Goal: Task Accomplishment & Management: Use online tool/utility

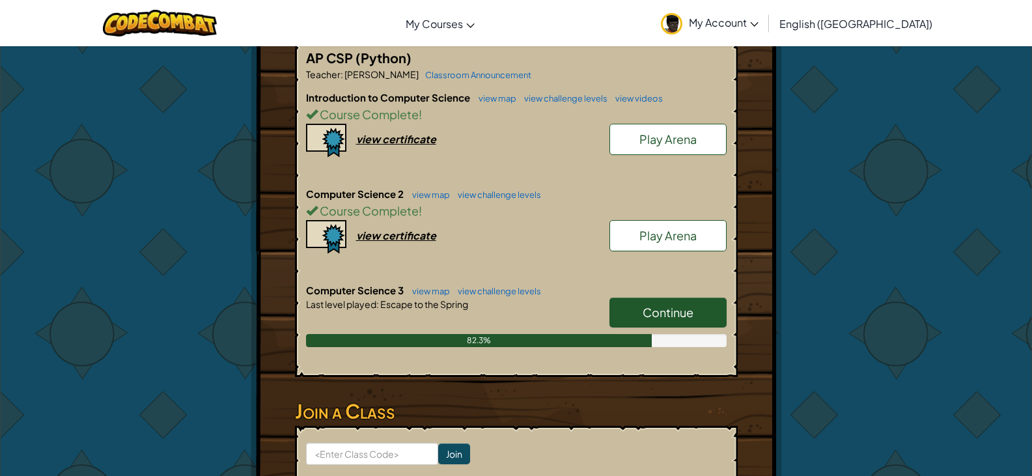
scroll to position [300, 0]
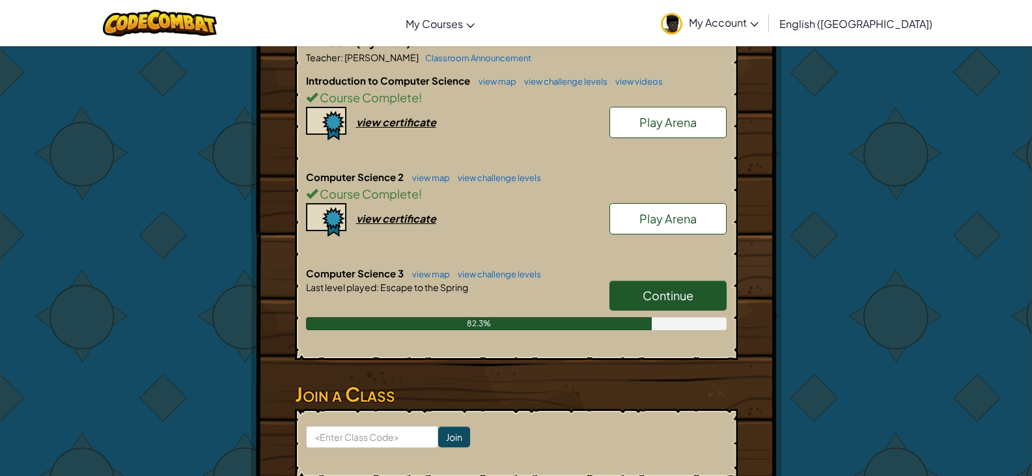
click at [649, 285] on link "Continue" at bounding box center [668, 296] width 117 height 30
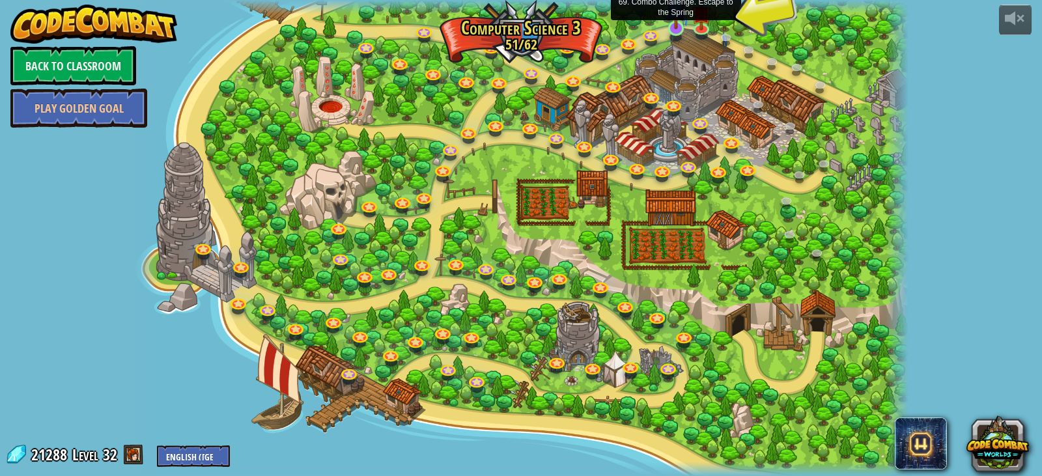
click at [677, 28] on img at bounding box center [676, 6] width 20 height 45
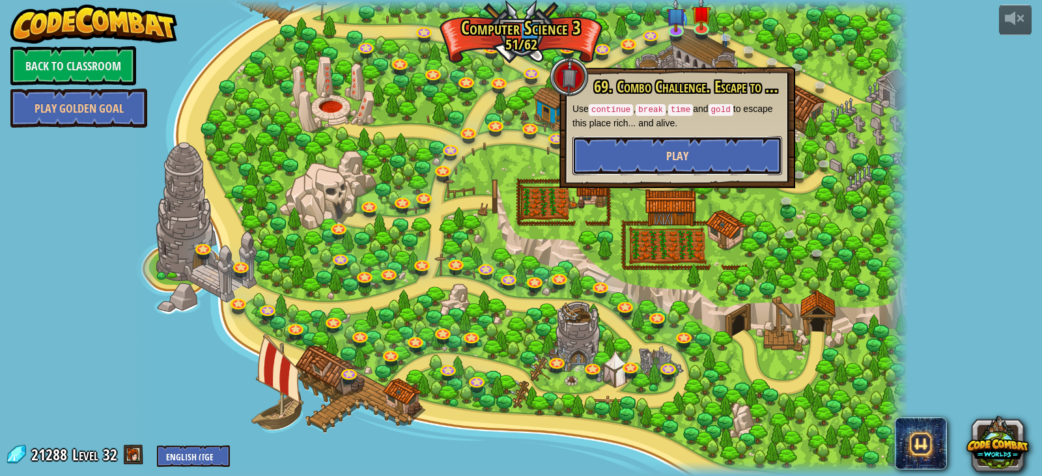
click at [657, 152] on button "Play" at bounding box center [678, 155] width 210 height 39
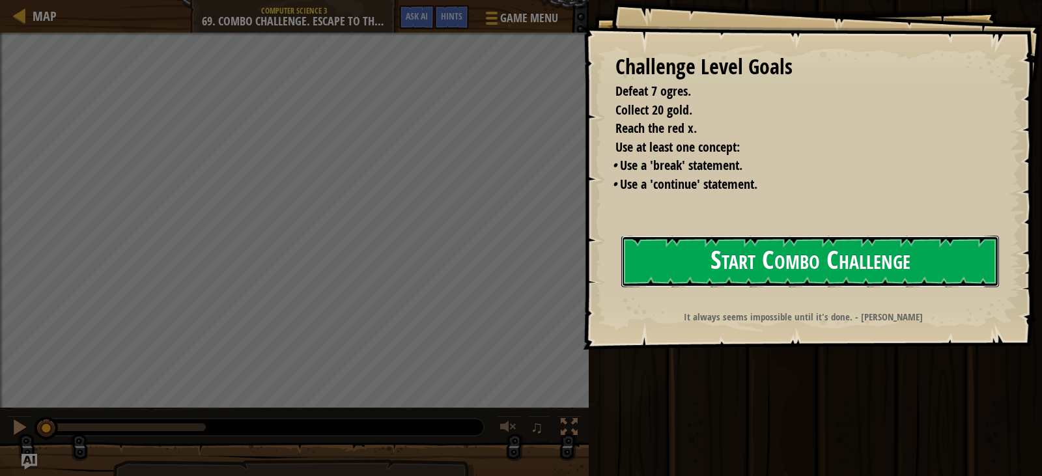
click at [855, 267] on button "Start Combo Challenge" at bounding box center [810, 261] width 378 height 51
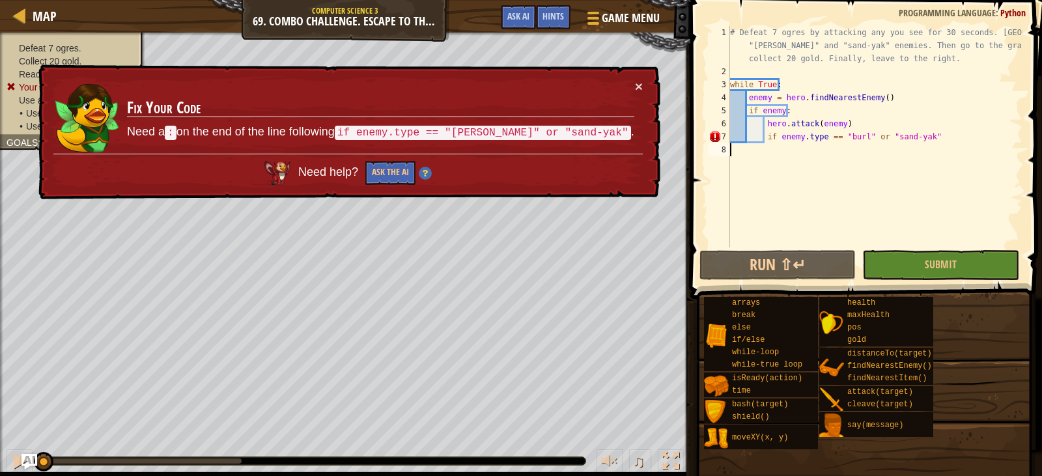
click at [940, 130] on div "# Defeat 7 ogres by attacking any you see for 30 seconds. Ignore "[PERSON_NAME]…" at bounding box center [875, 163] width 295 height 274
type textarea "if enemy.type == "[PERSON_NAME]" or "sand-yak":"
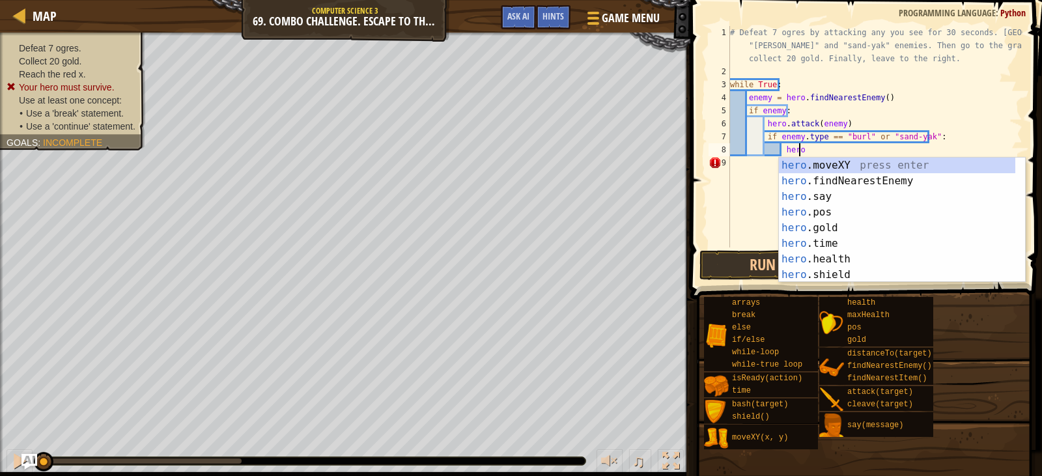
scroll to position [6, 5]
type textarea "h"
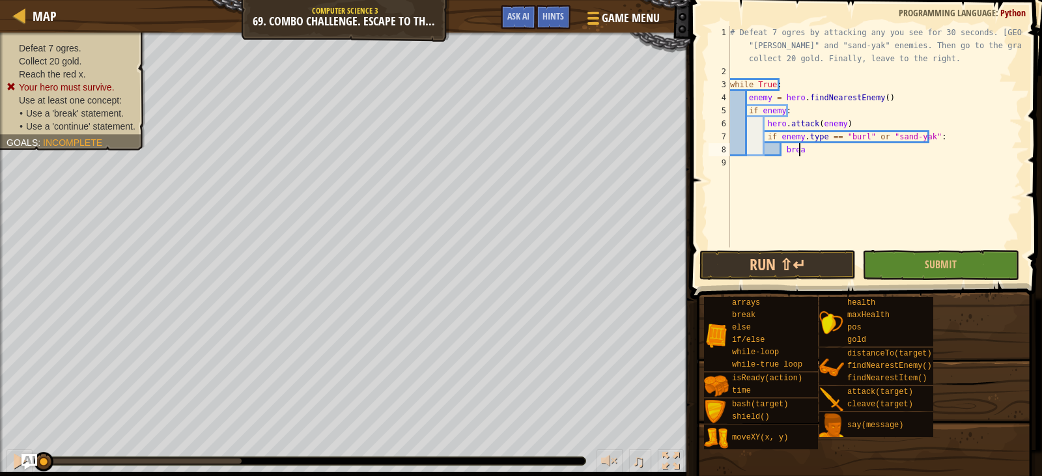
type textarea "break"
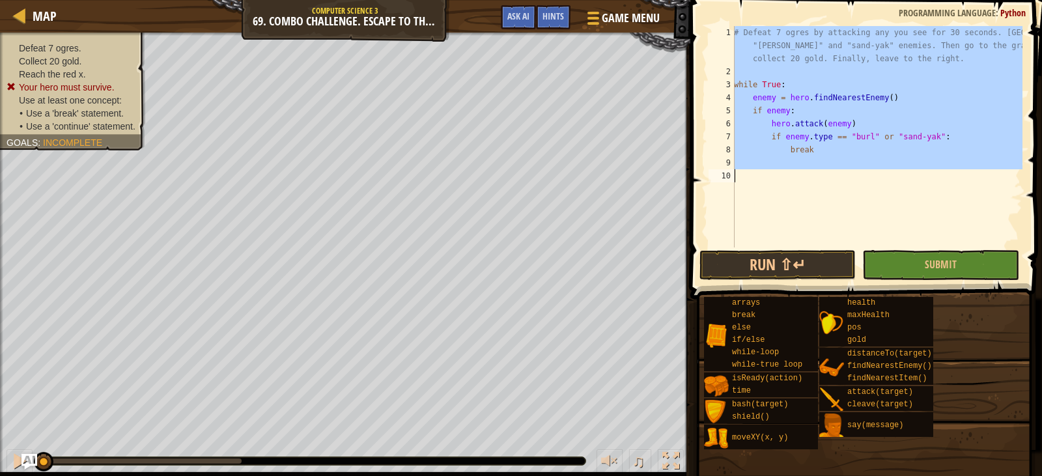
click at [816, 153] on div "# Defeat 7 ogres by attacking any you see for 30 seconds. Ignore "[PERSON_NAME]…" at bounding box center [876, 163] width 291 height 274
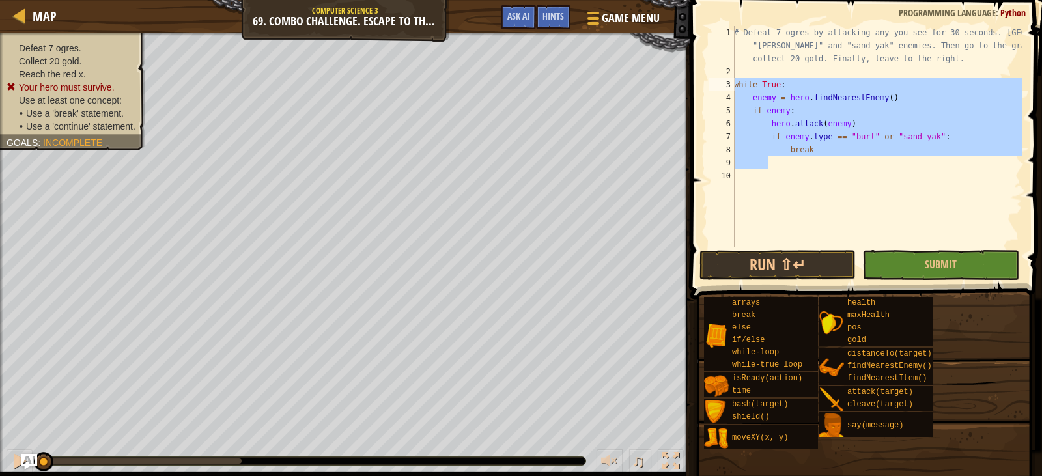
drag, startPoint x: 801, startPoint y: 164, endPoint x: 729, endPoint y: 83, distance: 108.0
click at [729, 83] on div "break 1 2 3 4 5 6 7 8 9 10 # Defeat 7 ogres by attacking any you see for 30 sec…" at bounding box center [864, 136] width 317 height 221
type textarea "while True: enemy = hero.findNearestEnemy()"
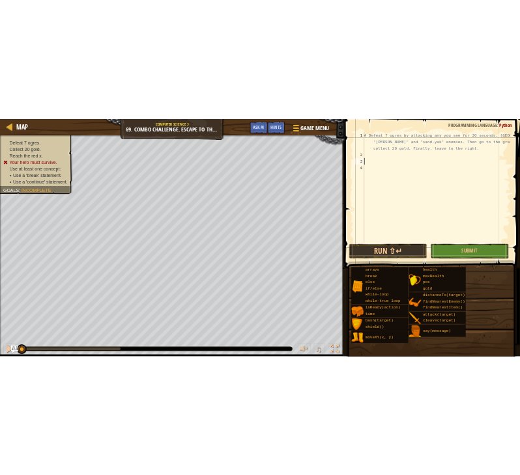
scroll to position [6, 0]
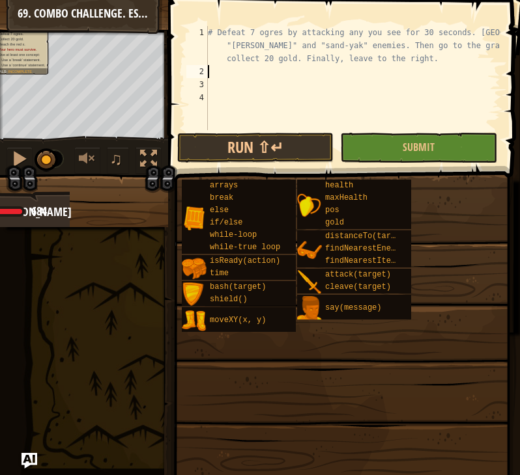
click at [246, 76] on div "# Defeat 7 ogres by attacking any you see for 30 seconds. Ignore "[PERSON_NAME]…" at bounding box center [352, 104] width 295 height 156
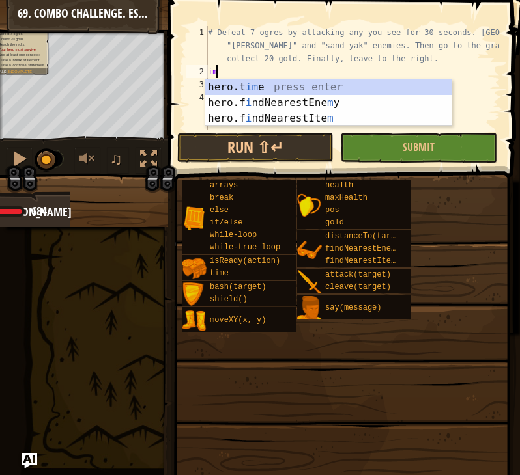
type textarea "i"
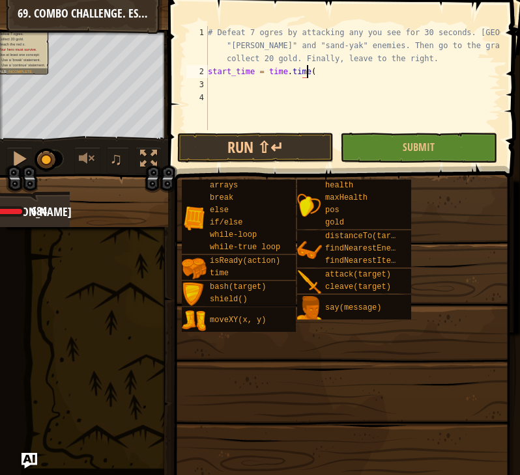
scroll to position [6, 8]
type textarea "start_time = time.time()"
type textarea "w"
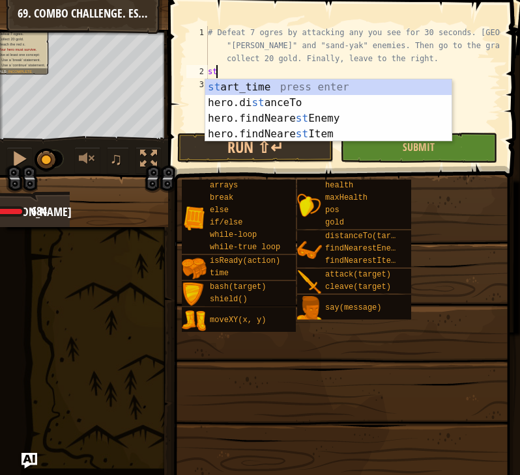
type textarea "s"
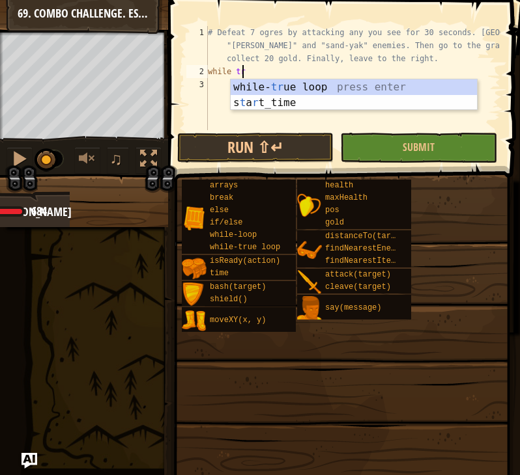
scroll to position [6, 2]
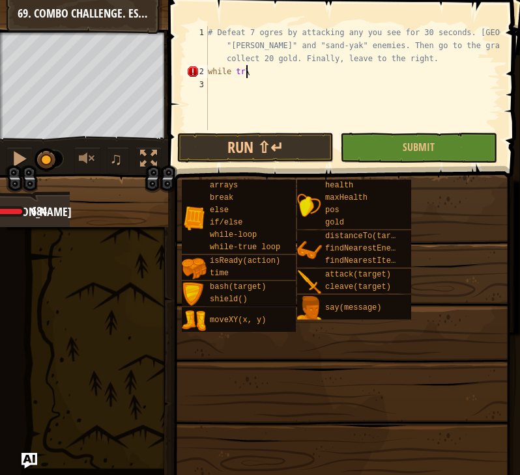
type textarea "while tr"
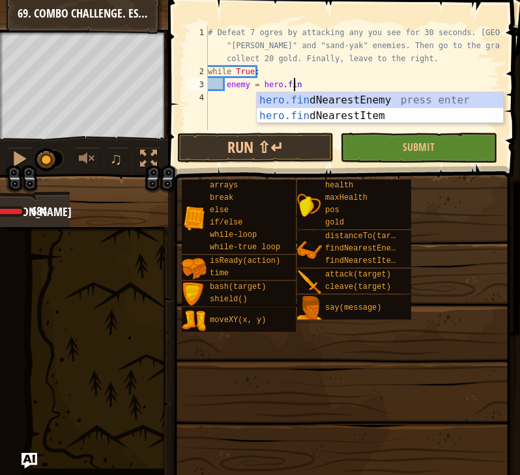
type textarea "enemy = hero.find"
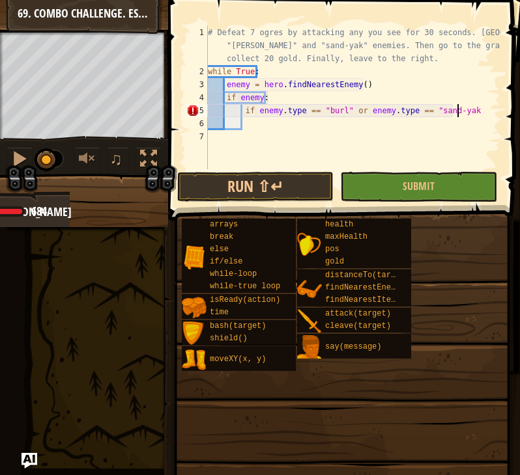
scroll to position [6, 20]
type textarea "if enemy.type == "[PERSON_NAME]" or enemy.type == "sand-yak":"
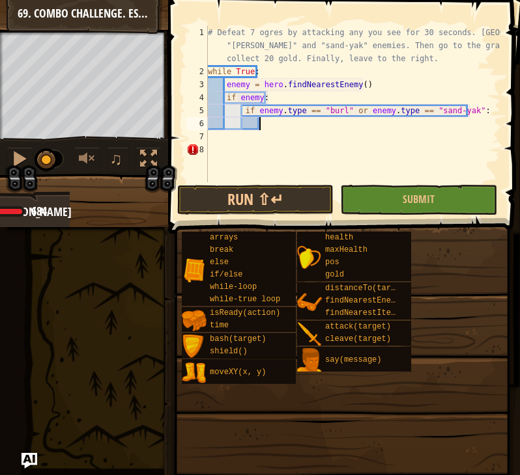
scroll to position [6, 4]
type textarea "continue"
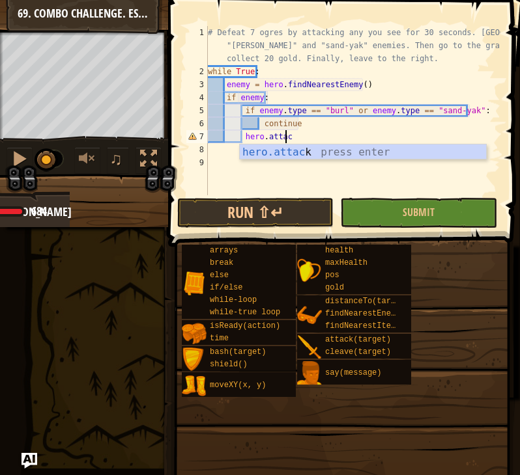
scroll to position [6, 6]
type textarea "hero.attack(enemy)"
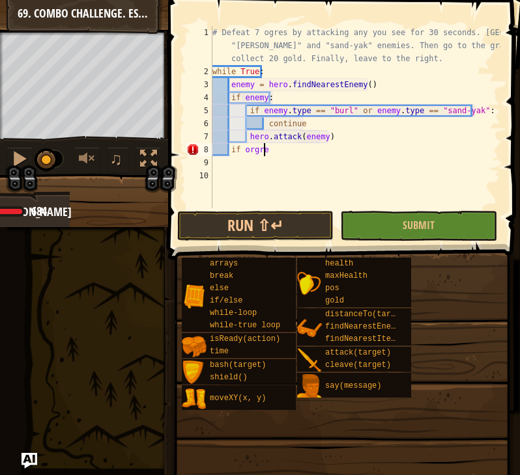
scroll to position [6, 4]
click at [449, 55] on div "# Defeat 7 ogres by attacking any you see for 30 seconds. Ignore "[PERSON_NAME]…" at bounding box center [355, 143] width 291 height 234
type textarea "# Defeat 7 ogres by attacking any you see for 30 seconds. Ignore "[PERSON_NAME]…"
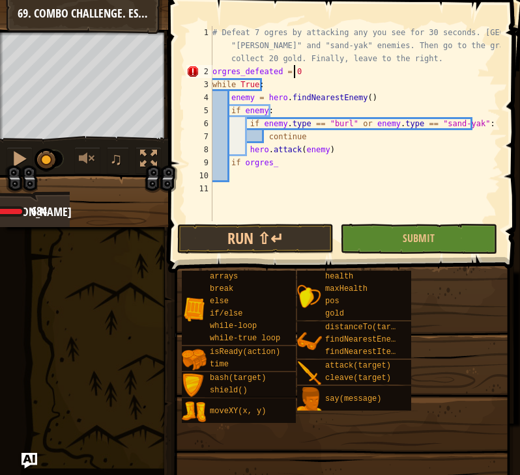
scroll to position [6, 6]
click at [298, 160] on div "# Defeat 7 ogres by attacking any you see for 30 seconds. Ignore "[PERSON_NAME]…" at bounding box center [355, 150] width 291 height 248
type textarea "if orgres_defeated >= 7:"
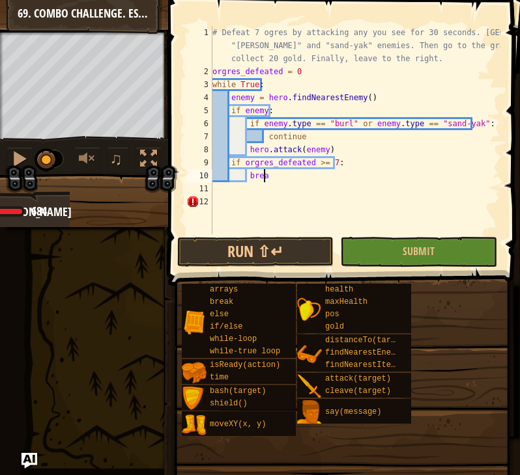
type textarea "break"
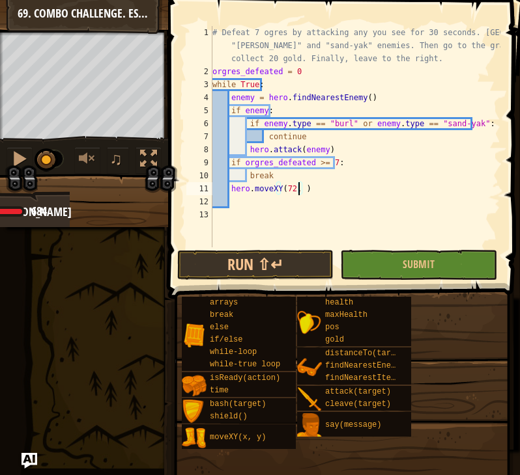
scroll to position [6, 7]
type textarea "hero.moveXY(72, 47)"
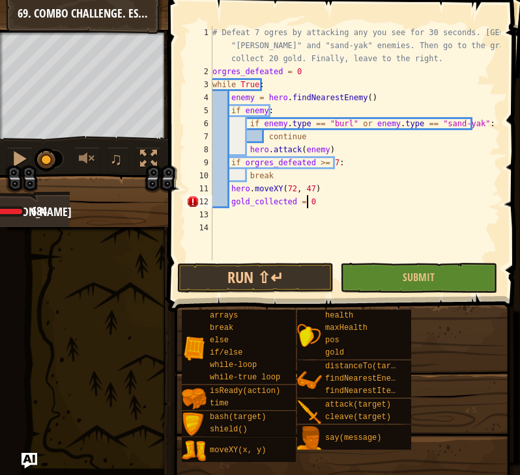
type textarea "gold_collected = 0"
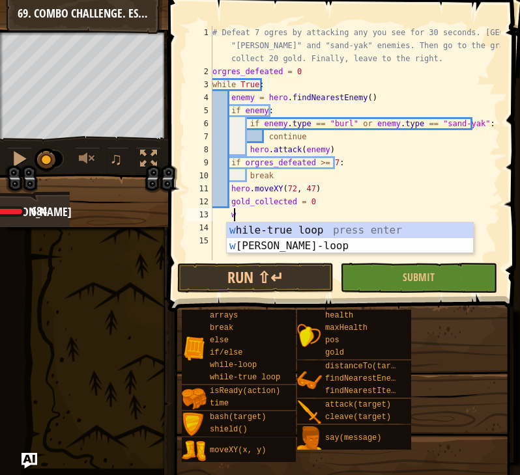
scroll to position [6, 1]
type textarea "whi"
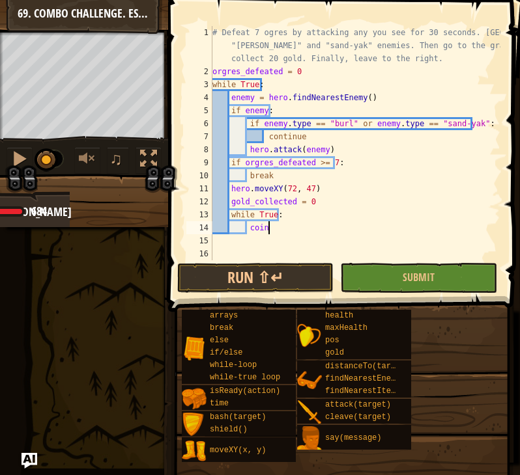
scroll to position [6, 4]
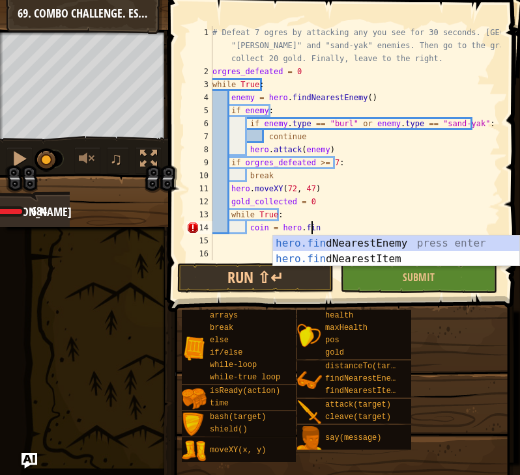
type textarea "coin = hero.find"
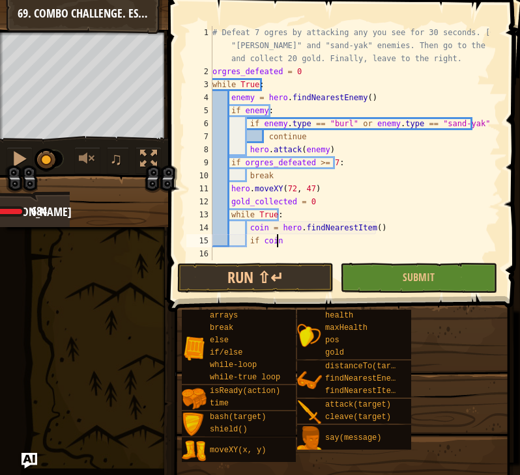
scroll to position [6, 5]
type textarea "if coin:"
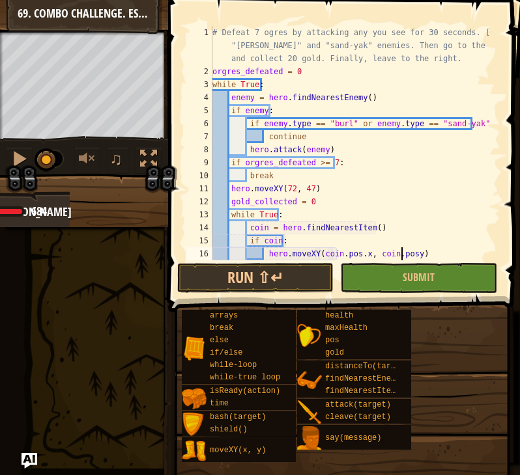
scroll to position [6, 16]
type textarea "hero.moveXY(coin.pos.x, coin.pos.y)"
click at [423, 253] on div "# Defeat 7 ogres by attacking any you see for 30 seconds. Ignore "[PERSON_NAME]…" at bounding box center [350, 169] width 281 height 287
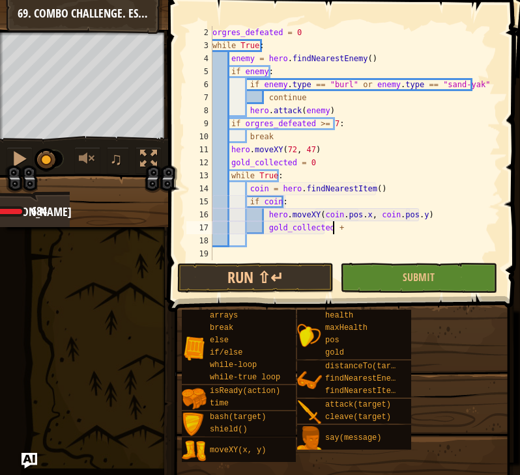
scroll to position [6, 9]
type textarea "gold_collected += 1"
type textarea "if gold_collected >= 20:"
type textarea "break"
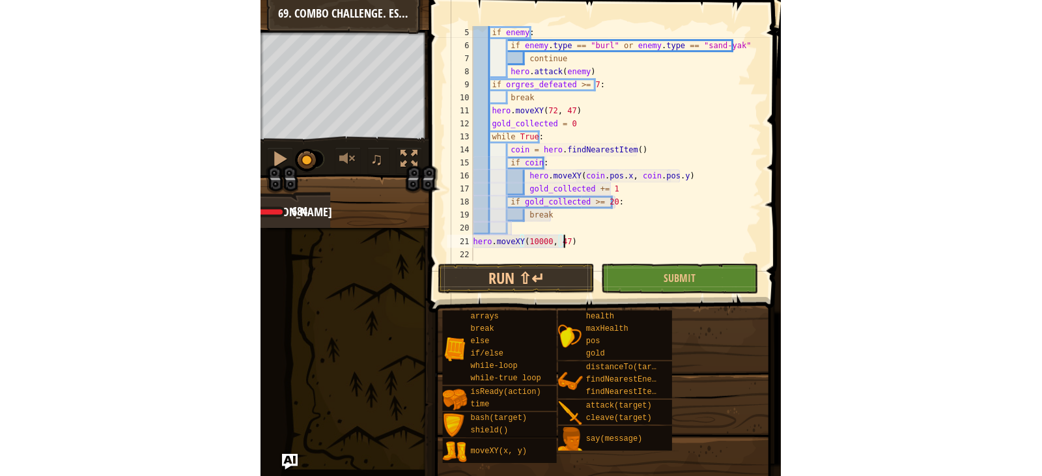
scroll to position [6, 7]
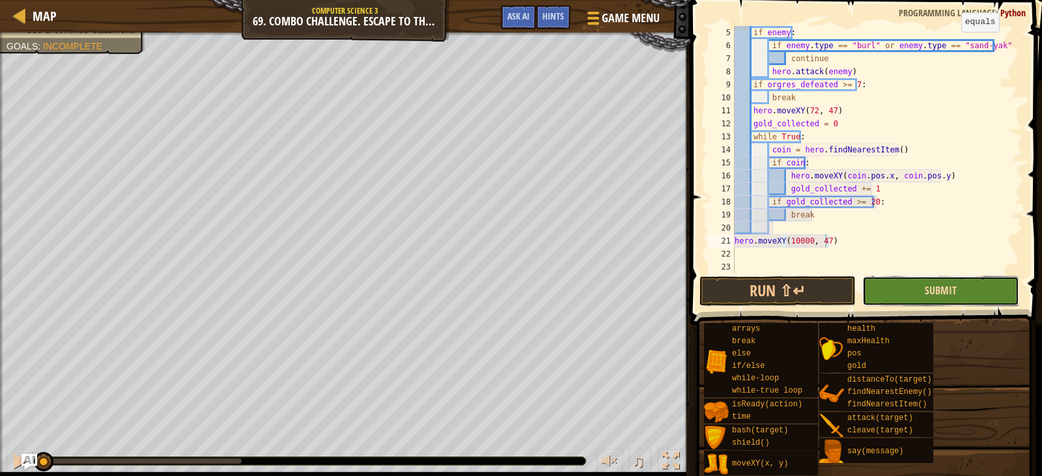
click at [939, 290] on span "Submit" at bounding box center [941, 290] width 32 height 14
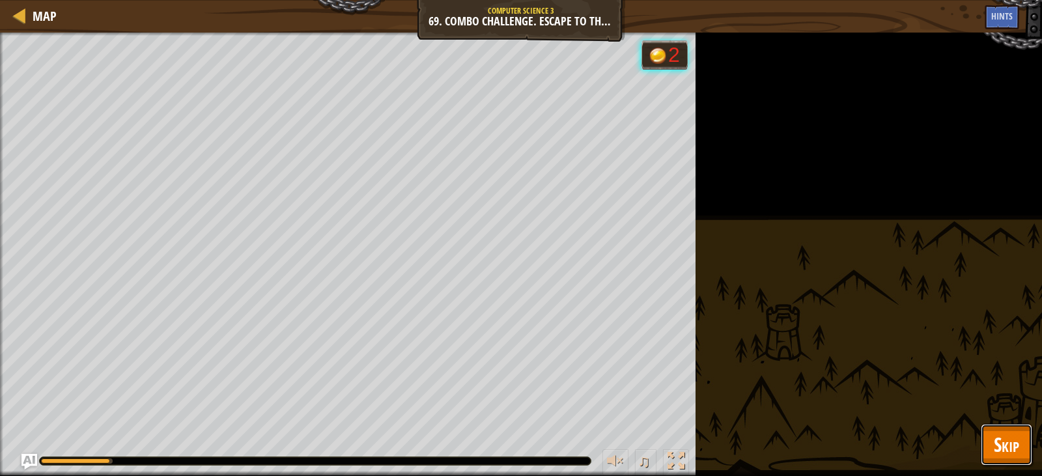
click at [1015, 447] on span "Skip" at bounding box center [1006, 444] width 25 height 27
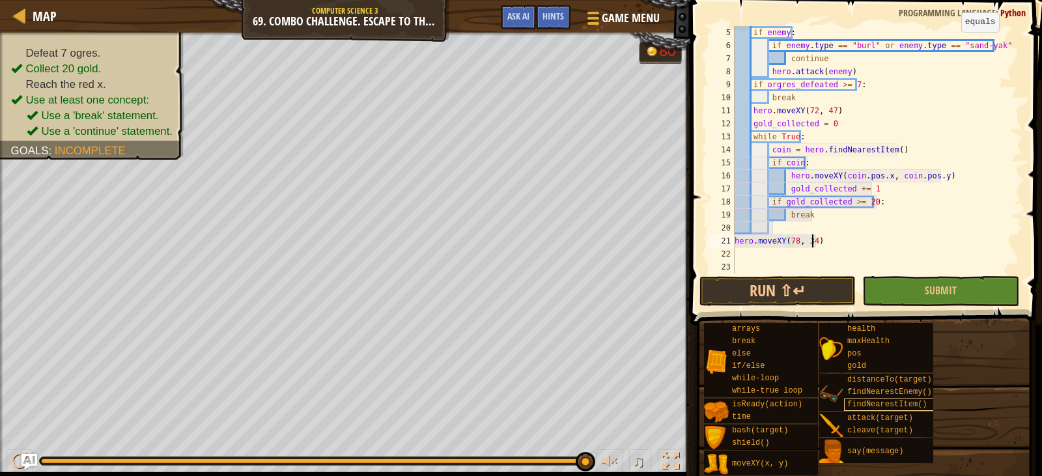
scroll to position [6, 6]
type textarea "hero.moveXY(78, 34)"
click at [900, 285] on button "Submit" at bounding box center [940, 291] width 156 height 30
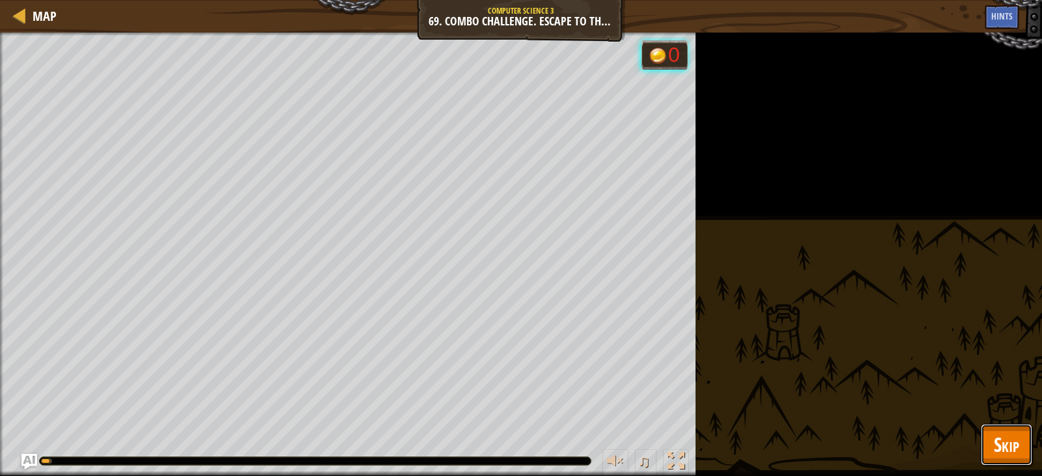
click at [1019, 437] on span "Skip" at bounding box center [1006, 444] width 25 height 27
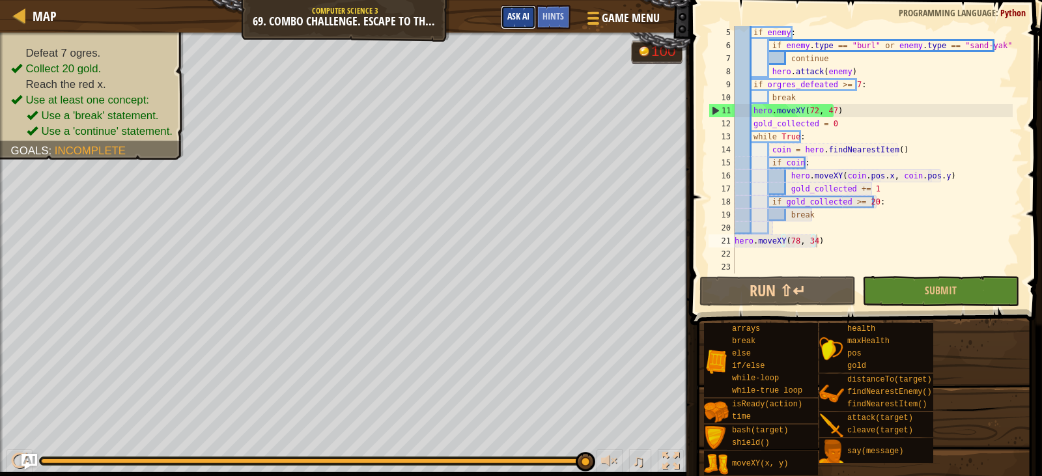
click at [515, 12] on span "Ask AI" at bounding box center [518, 16] width 22 height 12
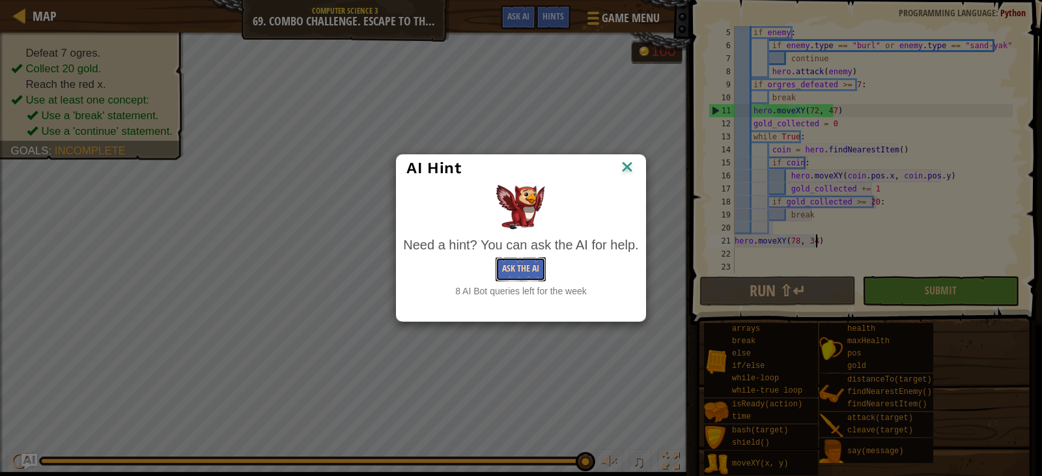
click at [527, 264] on button "Ask the AI" at bounding box center [521, 269] width 50 height 24
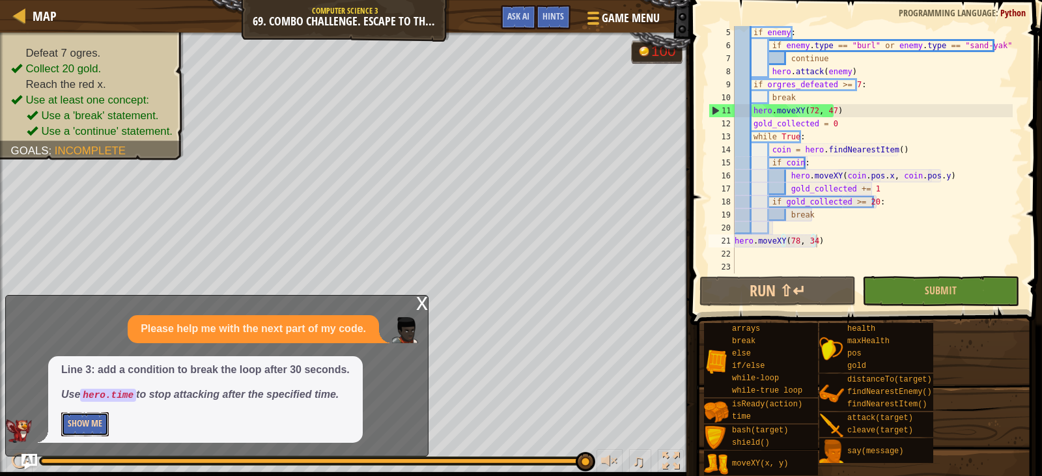
click at [91, 427] on button "Show Me" at bounding box center [85, 424] width 48 height 24
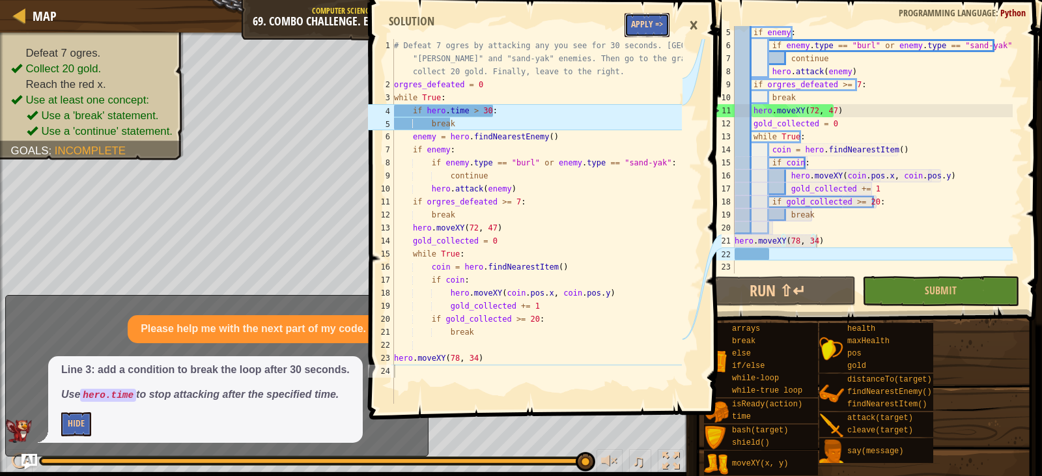
click at [634, 21] on button "Apply =>" at bounding box center [647, 25] width 45 height 24
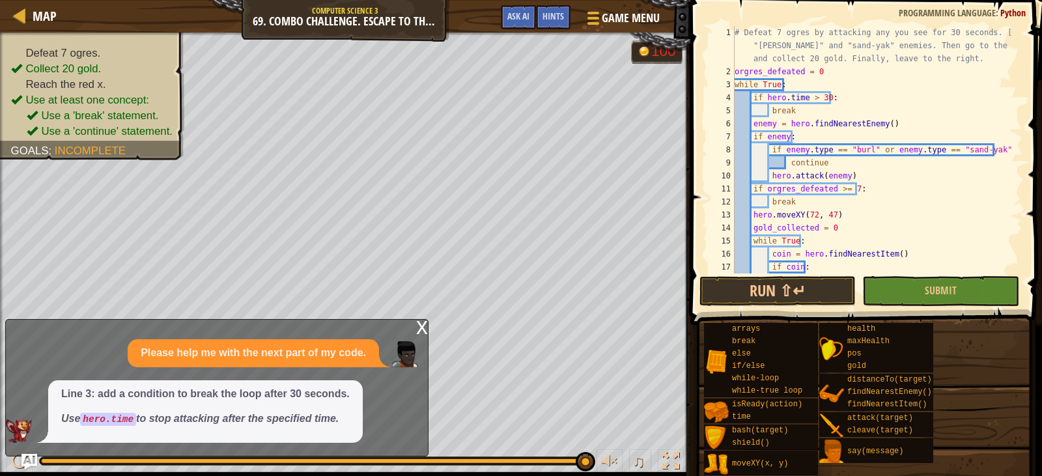
scroll to position [0, 0]
click at [425, 328] on div "x" at bounding box center [422, 326] width 12 height 13
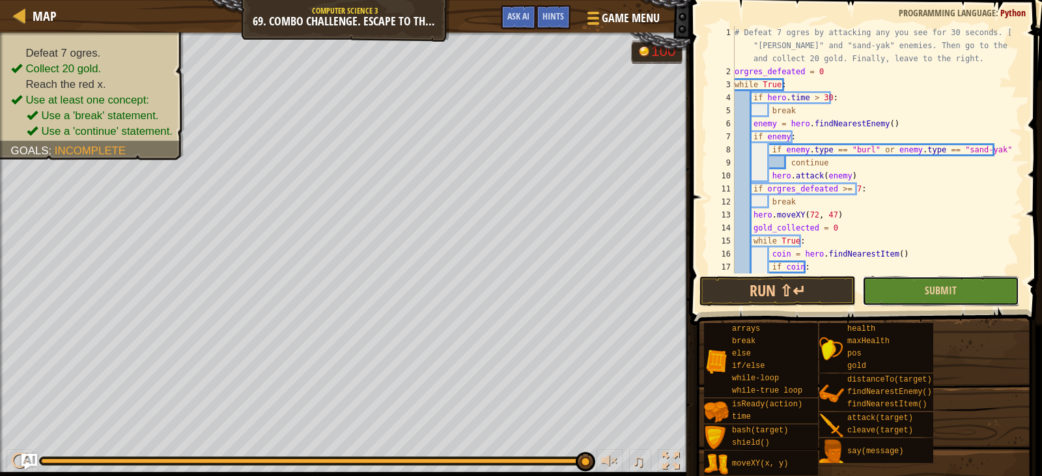
click at [960, 277] on button "Submit" at bounding box center [940, 291] width 156 height 30
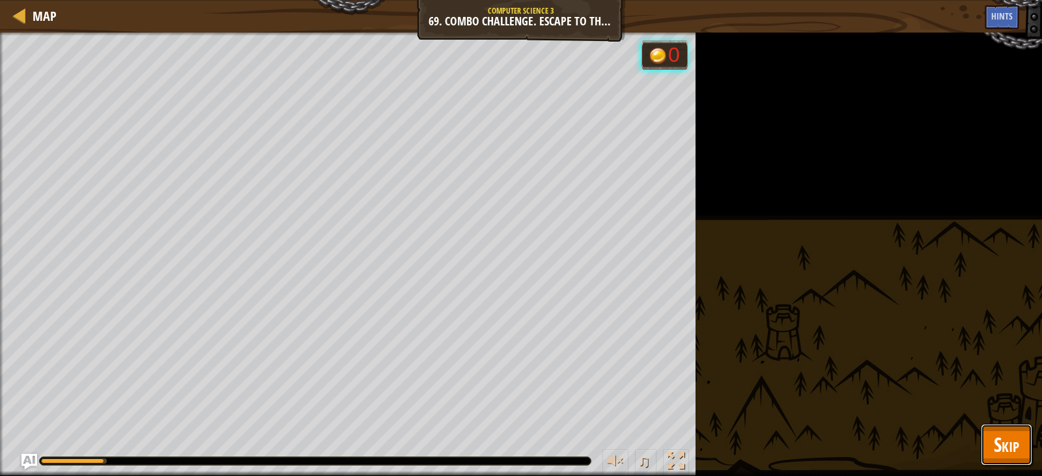
click at [1013, 446] on span "Skip" at bounding box center [1006, 444] width 25 height 27
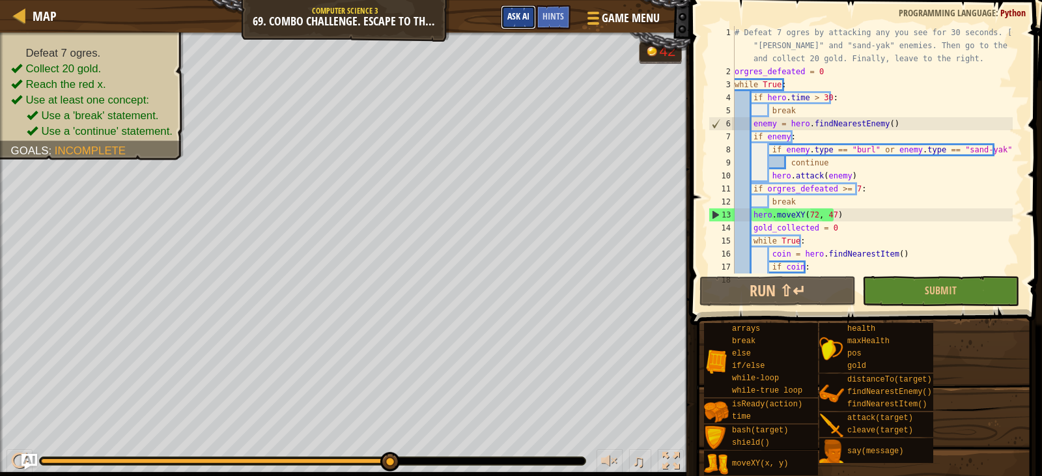
click at [511, 16] on span "Ask AI" at bounding box center [518, 16] width 22 height 12
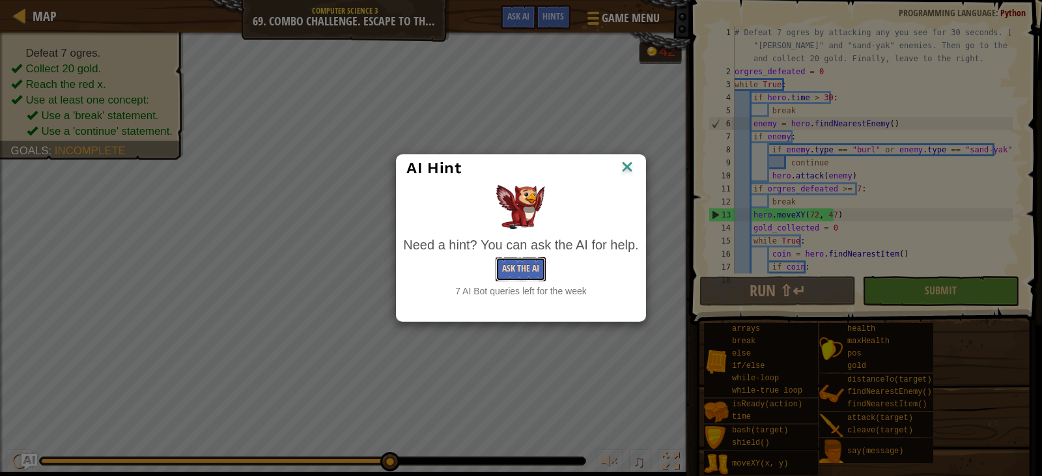
click at [520, 277] on button "Ask the AI" at bounding box center [521, 269] width 50 height 24
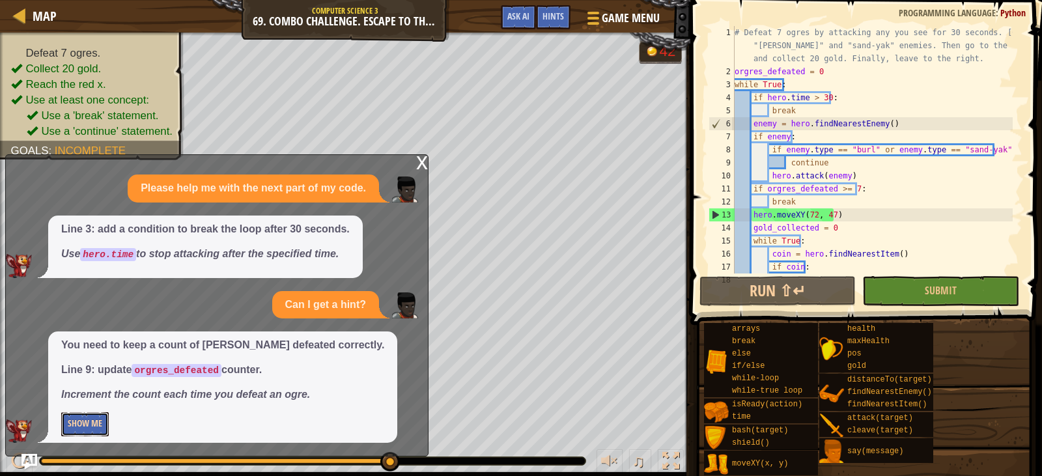
click at [89, 424] on button "Show Me" at bounding box center [85, 424] width 48 height 24
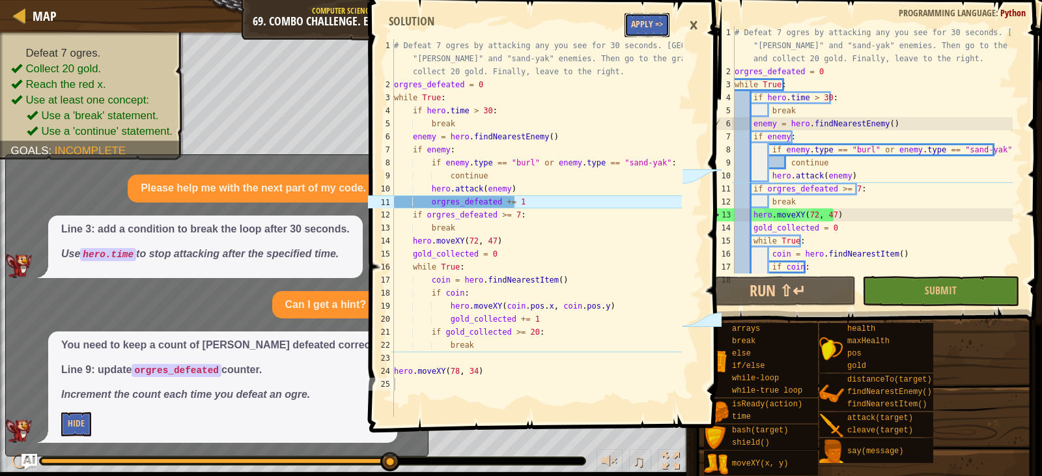
click at [640, 23] on button "Apply =>" at bounding box center [647, 25] width 45 height 24
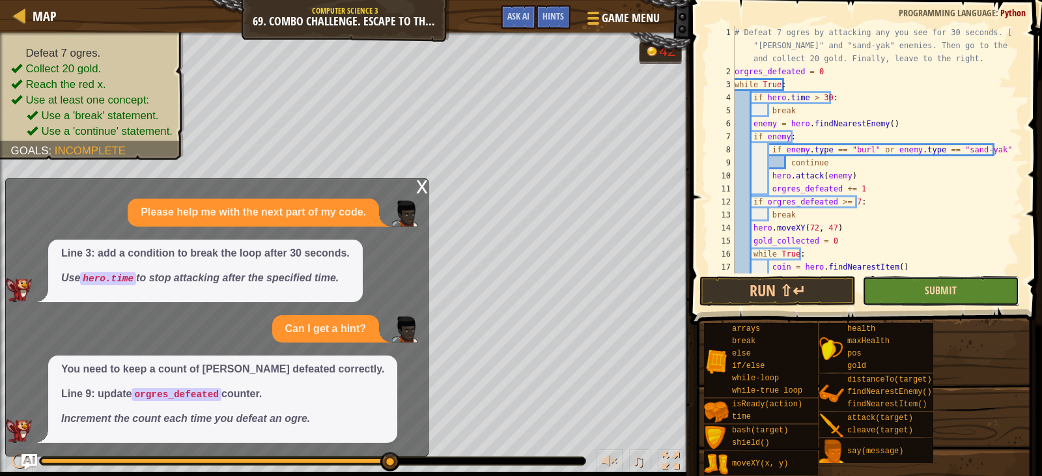
click at [943, 296] on span "Submit" at bounding box center [941, 290] width 32 height 14
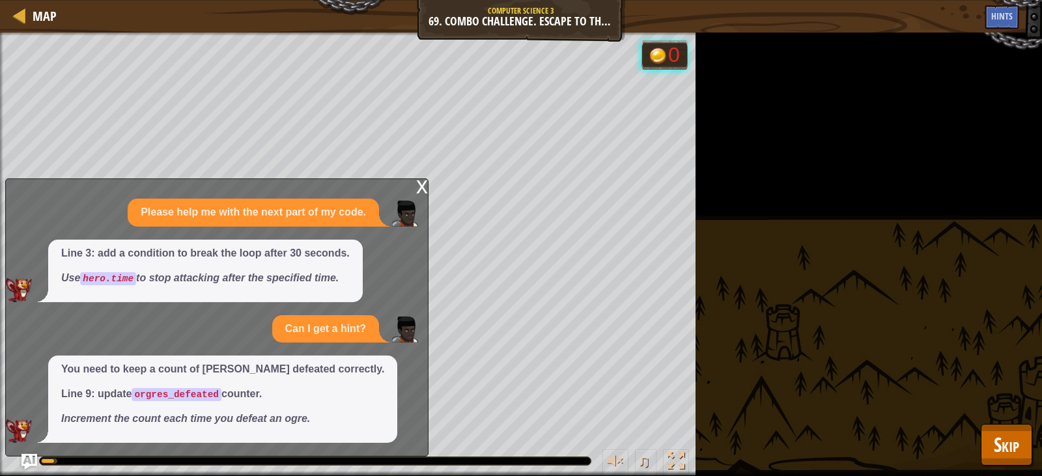
click at [424, 186] on div "x" at bounding box center [422, 185] width 12 height 13
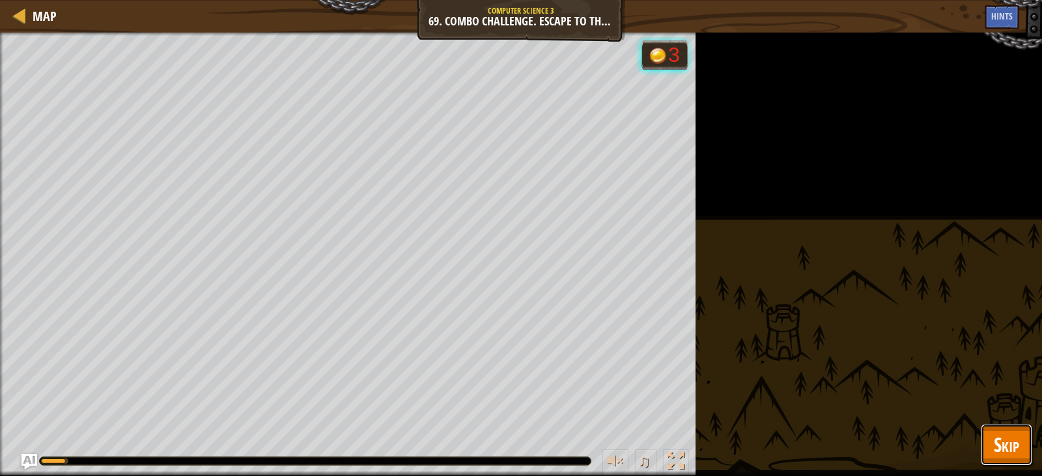
click at [999, 449] on span "Skip" at bounding box center [1006, 444] width 25 height 27
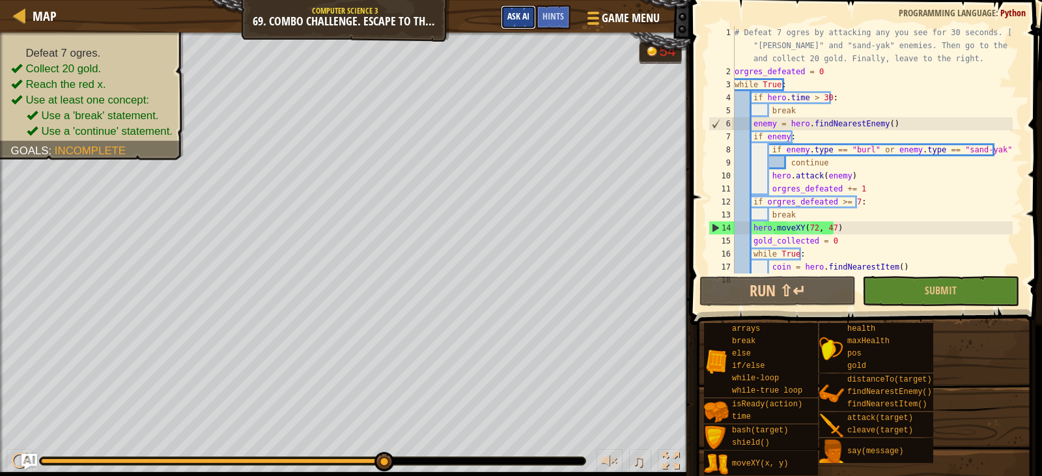
click at [525, 19] on span "Ask AI" at bounding box center [518, 16] width 22 height 12
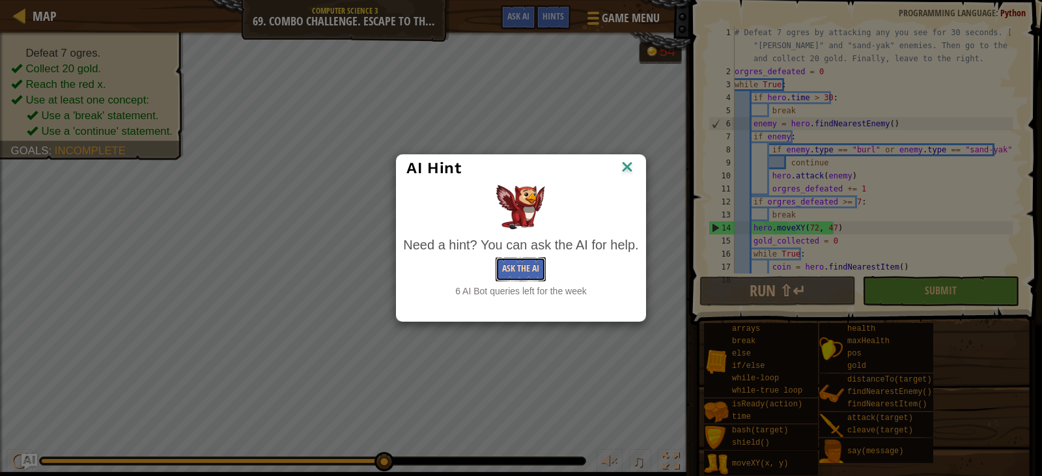
click at [525, 264] on button "Ask the AI" at bounding box center [521, 269] width 50 height 24
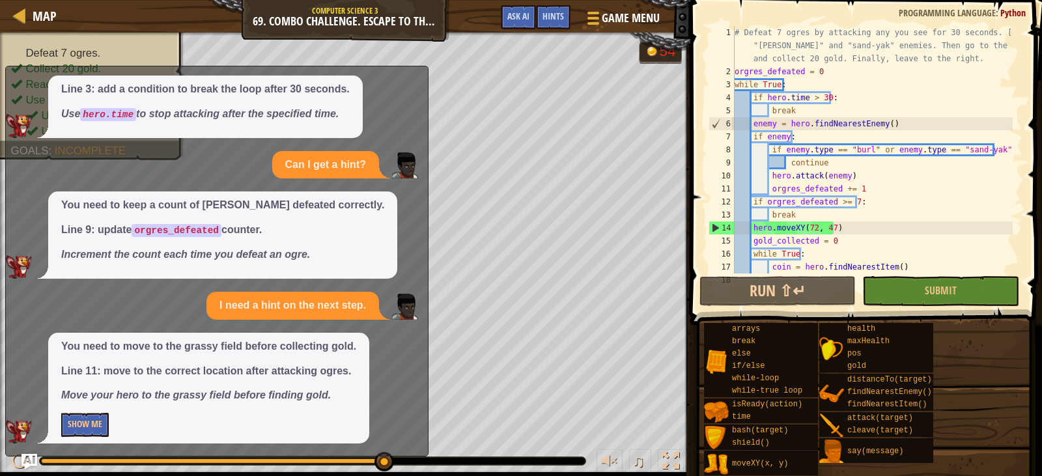
scroll to position [52, 0]
click at [81, 422] on button "Show Me" at bounding box center [85, 424] width 48 height 24
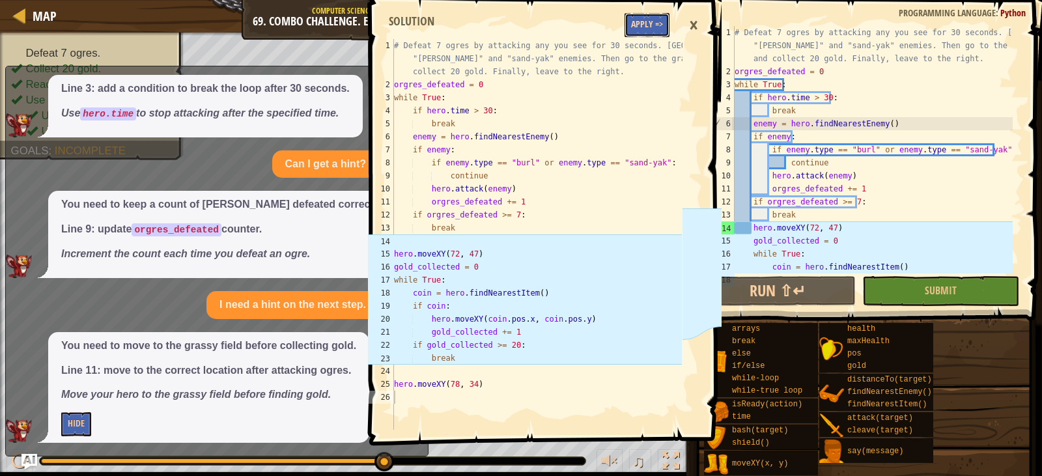
click at [645, 21] on button "Apply =>" at bounding box center [647, 25] width 45 height 24
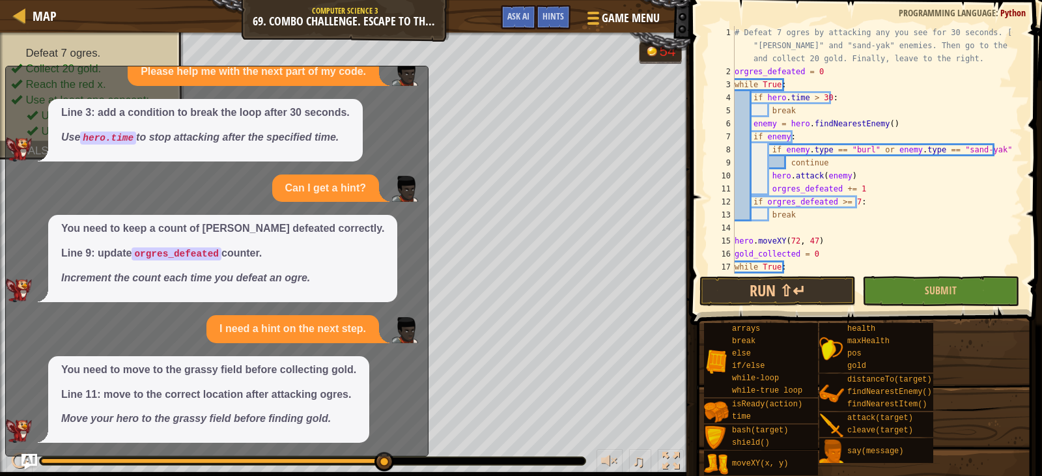
scroll to position [117, 0]
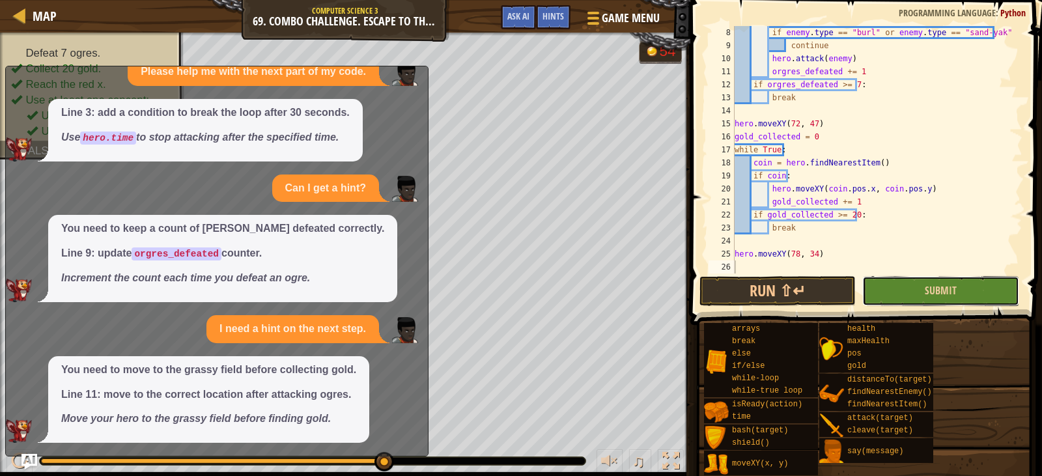
click at [900, 295] on button "Submit" at bounding box center [940, 291] width 156 height 30
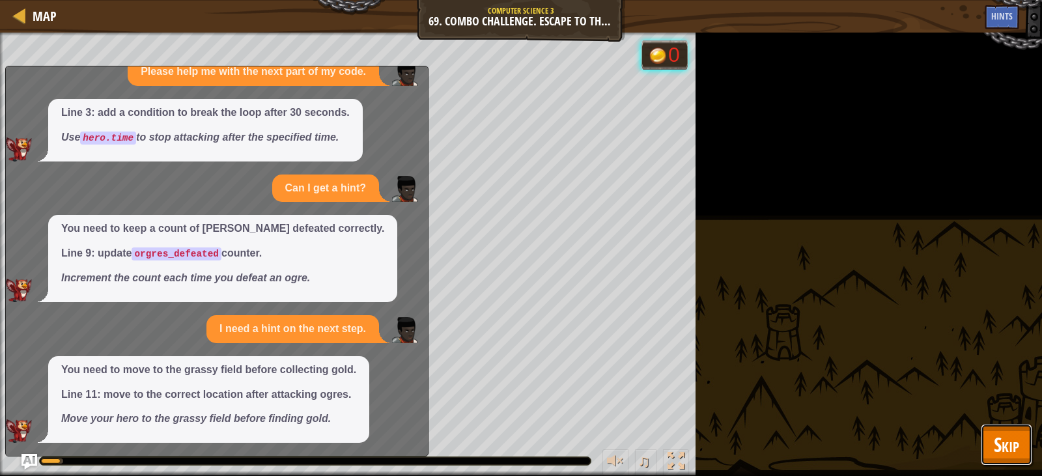
click at [984, 438] on button "Skip" at bounding box center [1006, 445] width 51 height 42
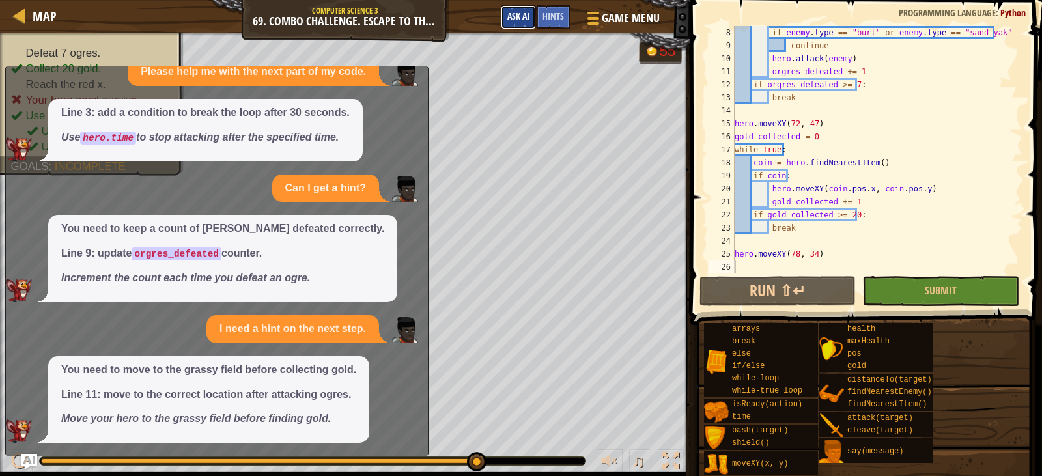
click at [523, 18] on span "Ask AI" at bounding box center [518, 16] width 22 height 12
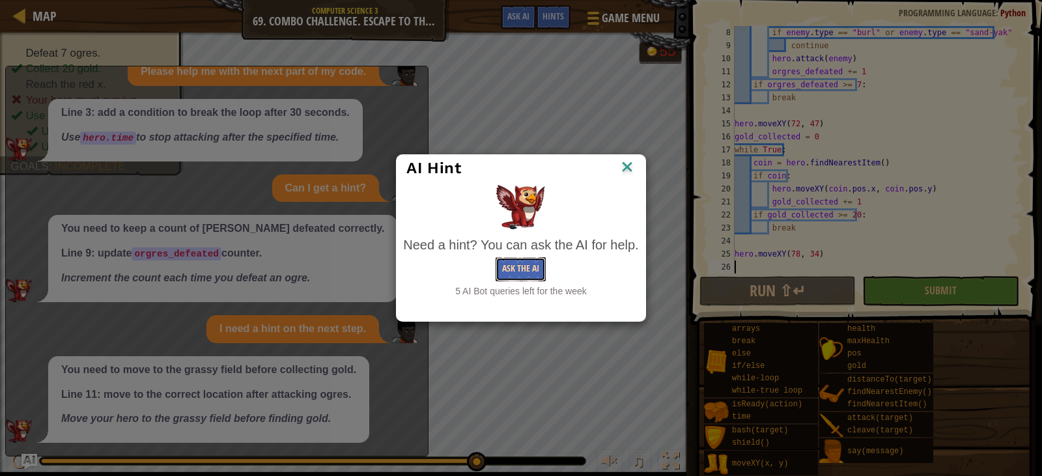
click at [513, 272] on button "Ask the AI" at bounding box center [521, 269] width 50 height 24
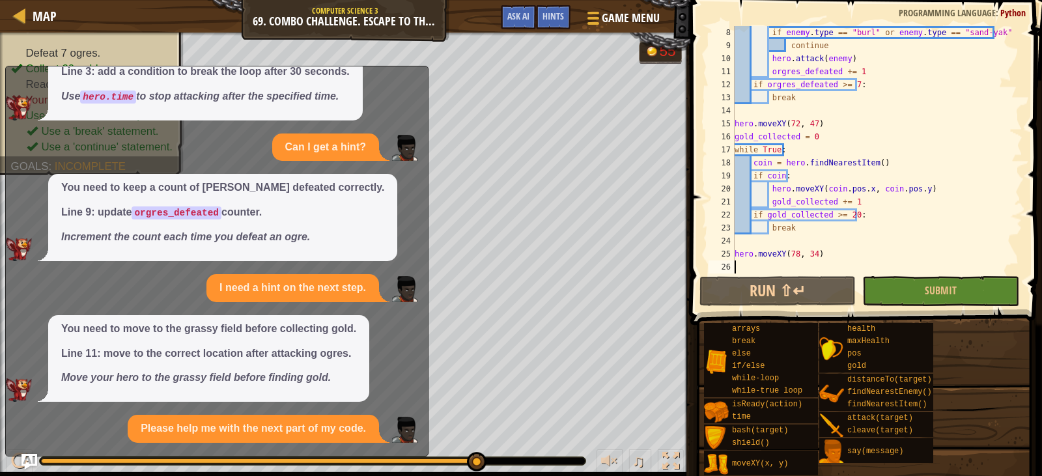
scroll to position [193, 0]
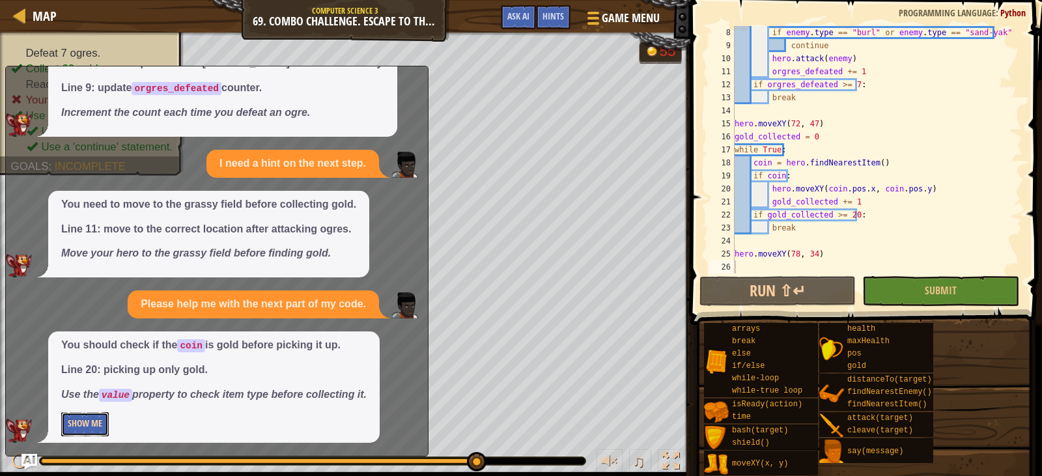
click at [88, 421] on button "Show Me" at bounding box center [85, 424] width 48 height 24
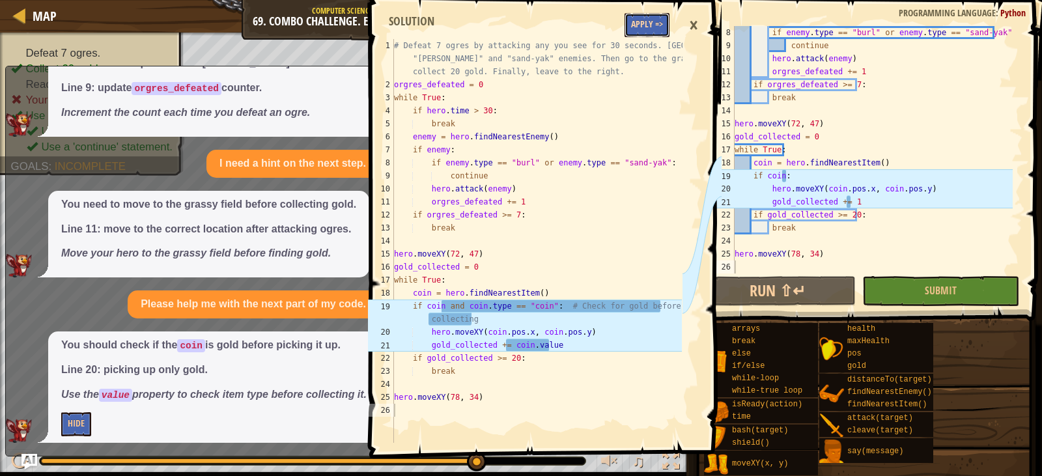
click at [651, 23] on button "Apply =>" at bounding box center [647, 25] width 45 height 24
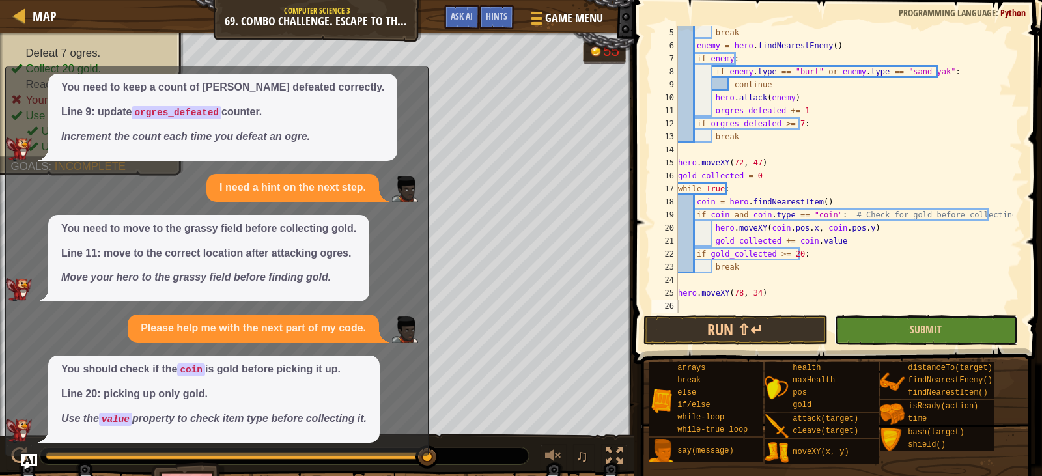
scroll to position [78, 0]
click at [919, 298] on div "5 6 7 8 9 10 11 12 13 14 15 16 17 18 19 20 21 22 23 24 25 26 break enemy = hero…" at bounding box center [836, 208] width 412 height 403
click at [916, 331] on span "Submit" at bounding box center [926, 329] width 32 height 14
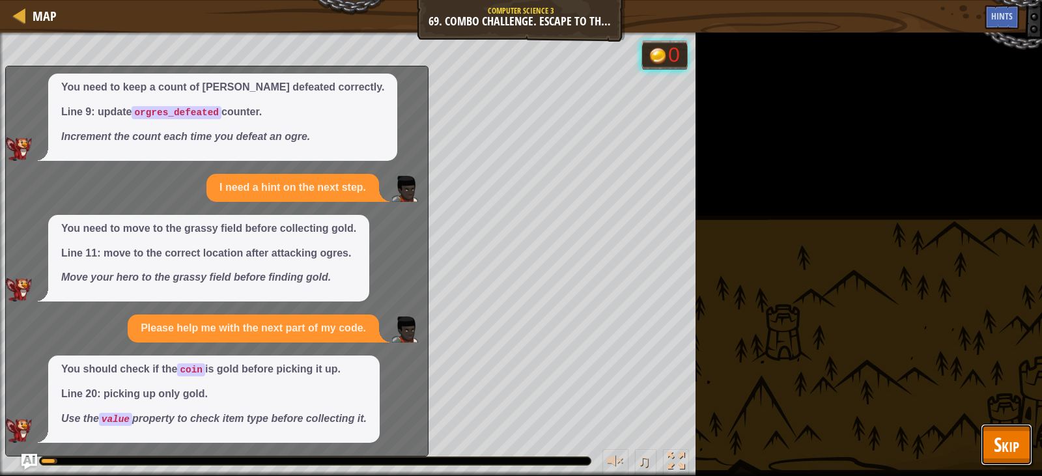
click at [1005, 444] on span "Skip" at bounding box center [1006, 444] width 25 height 27
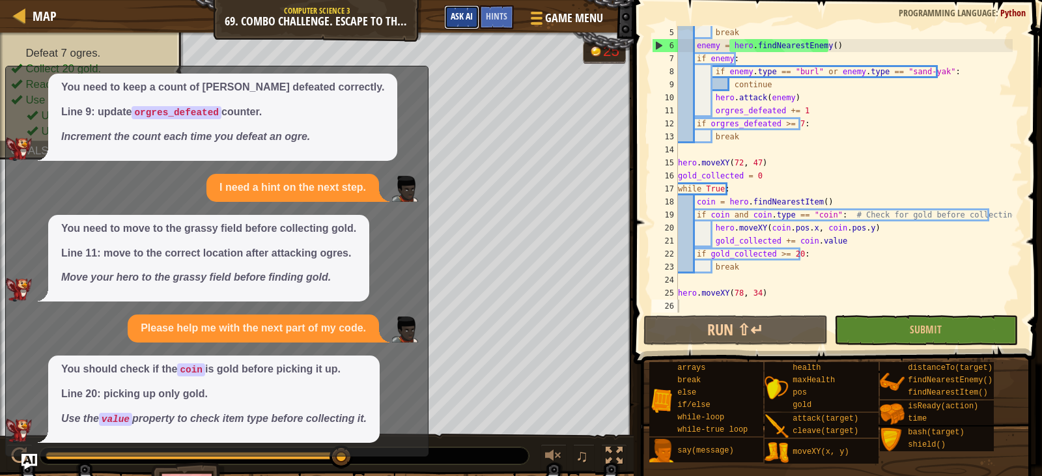
click at [464, 7] on button "Ask AI" at bounding box center [461, 17] width 35 height 24
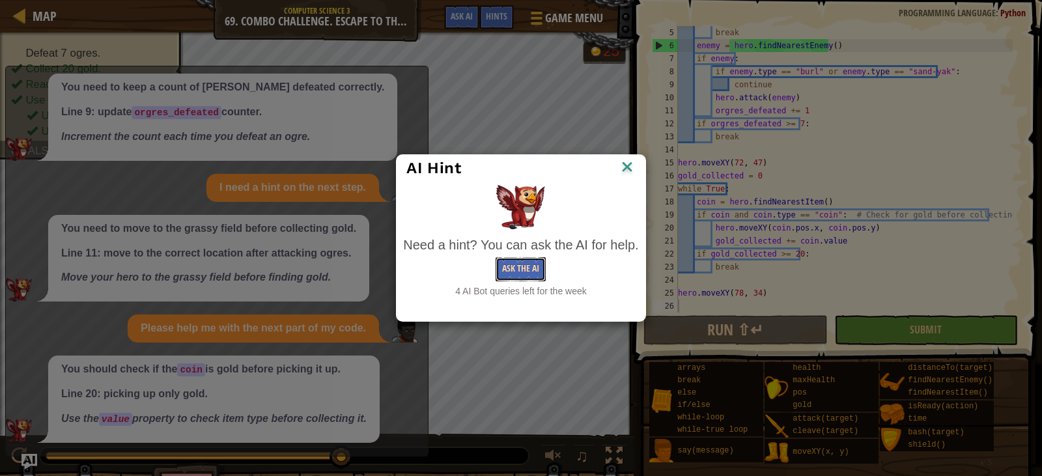
click at [520, 264] on button "Ask the AI" at bounding box center [521, 269] width 50 height 24
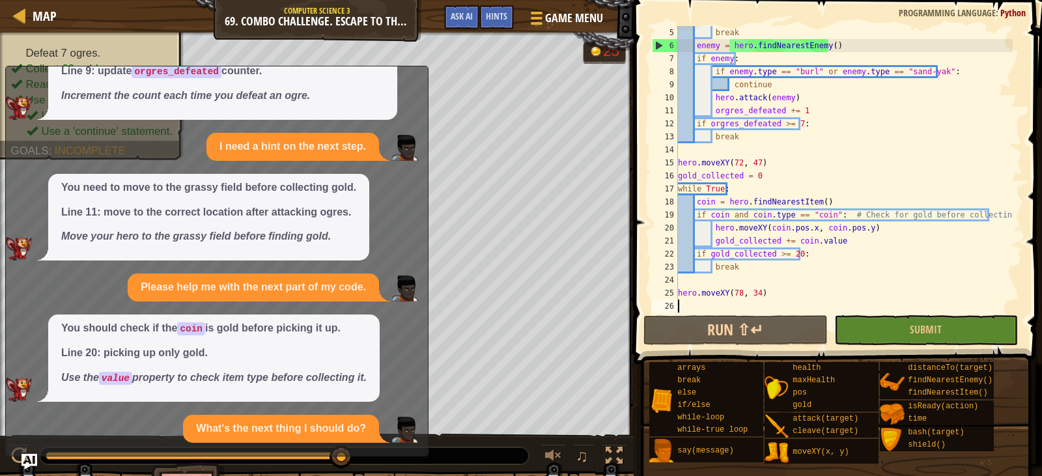
scroll to position [334, 0]
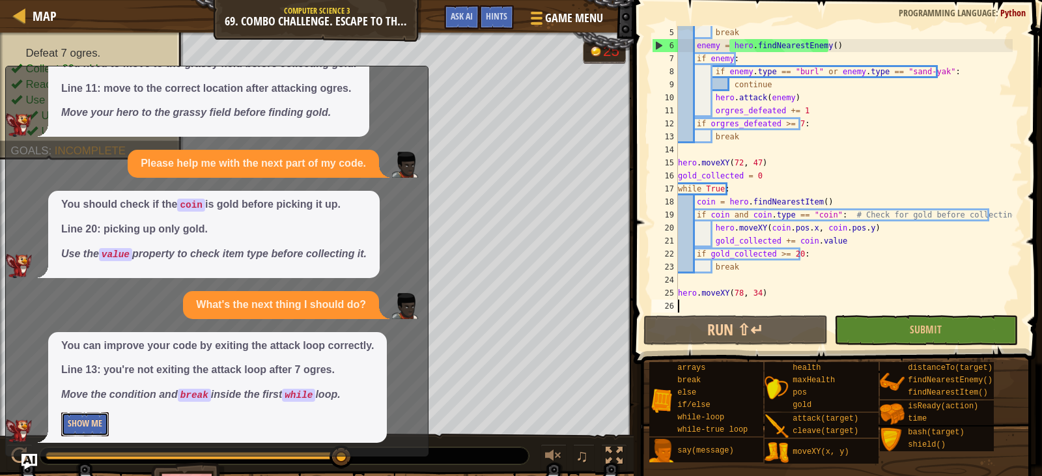
click at [77, 415] on button "Show Me" at bounding box center [85, 424] width 48 height 24
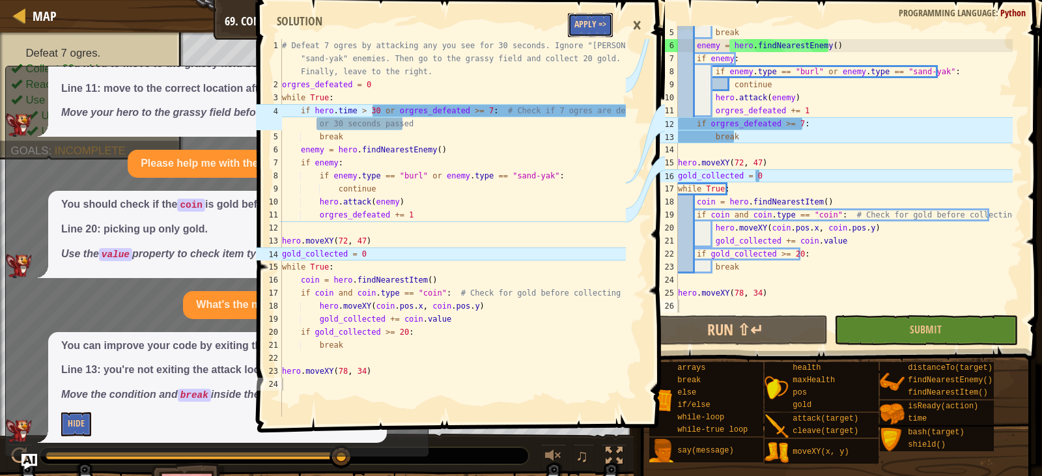
click at [585, 31] on button "Apply =>" at bounding box center [590, 25] width 45 height 24
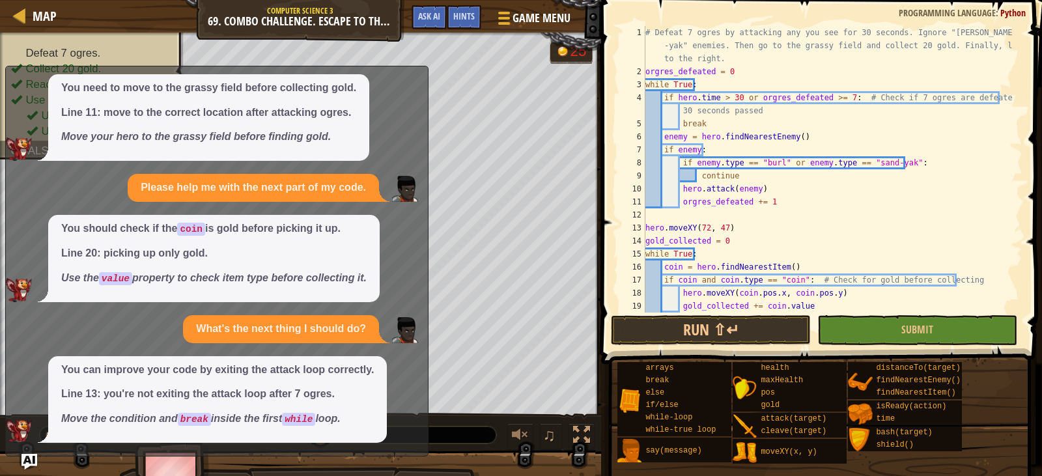
scroll to position [0, 0]
click at [894, 322] on button "Submit" at bounding box center [917, 330] width 200 height 30
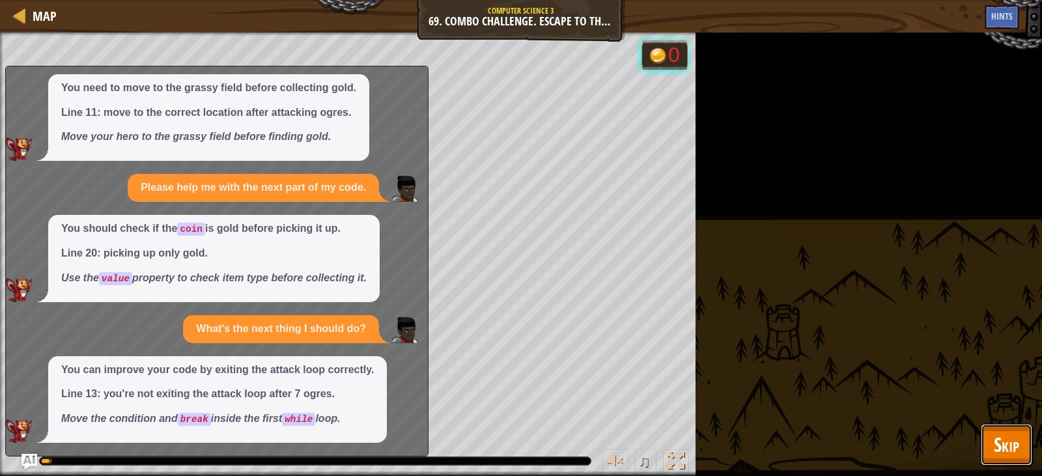
click at [1003, 436] on span "Skip" at bounding box center [1006, 444] width 25 height 27
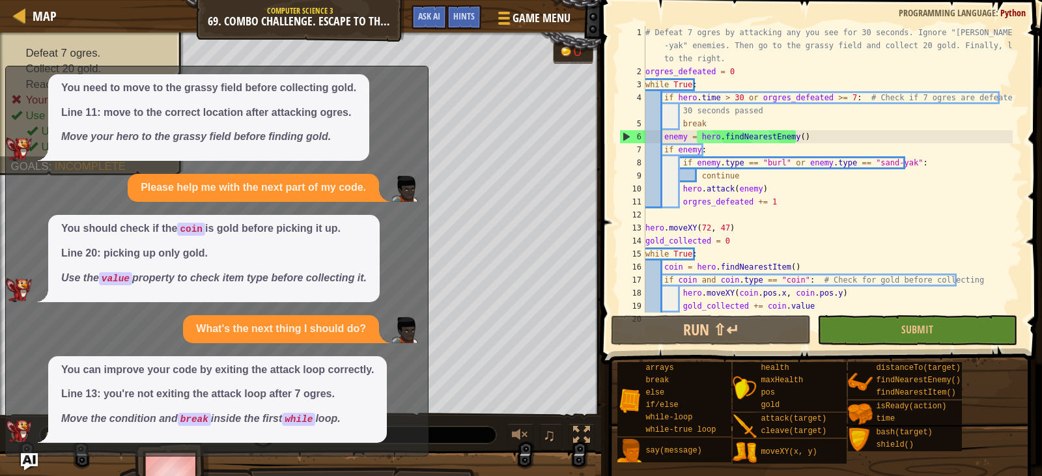
click at [31, 464] on img "Ask AI" at bounding box center [29, 461] width 17 height 17
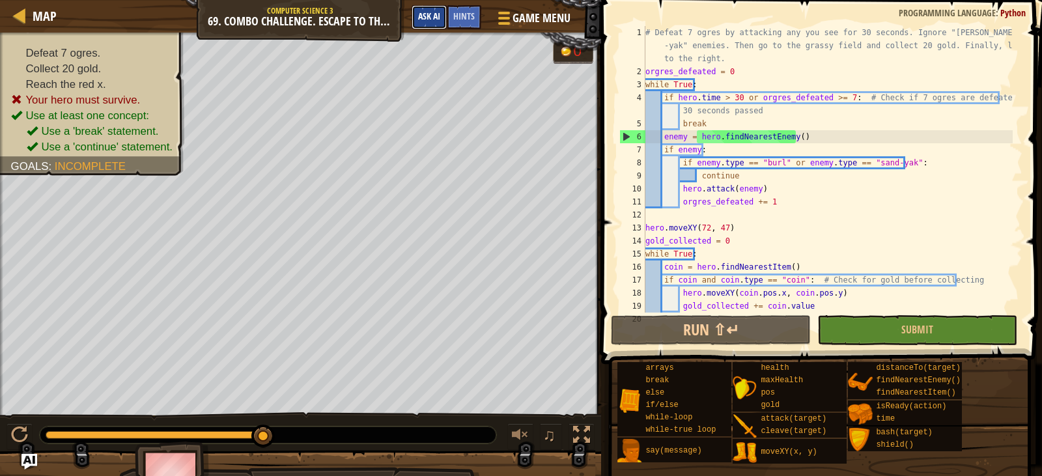
click at [427, 18] on span "Ask AI" at bounding box center [429, 16] width 22 height 12
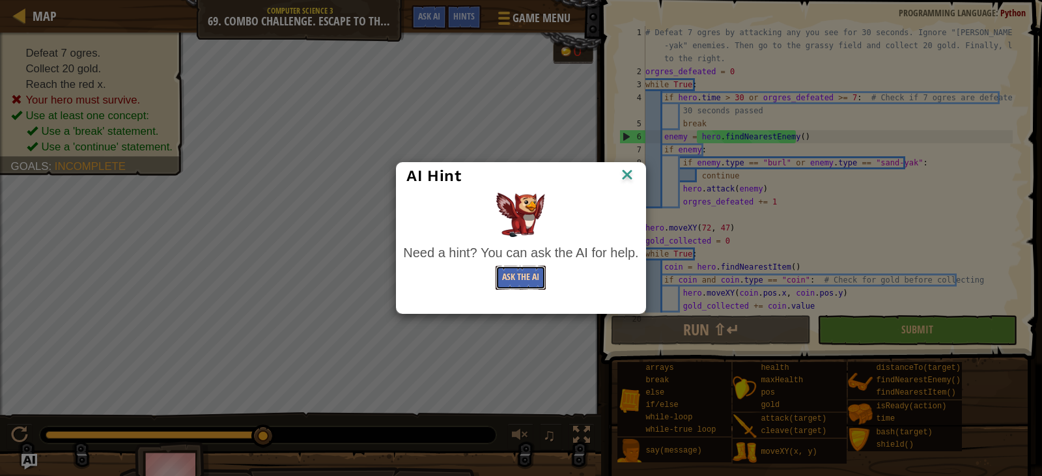
click at [509, 279] on button "Ask the AI" at bounding box center [521, 278] width 50 height 24
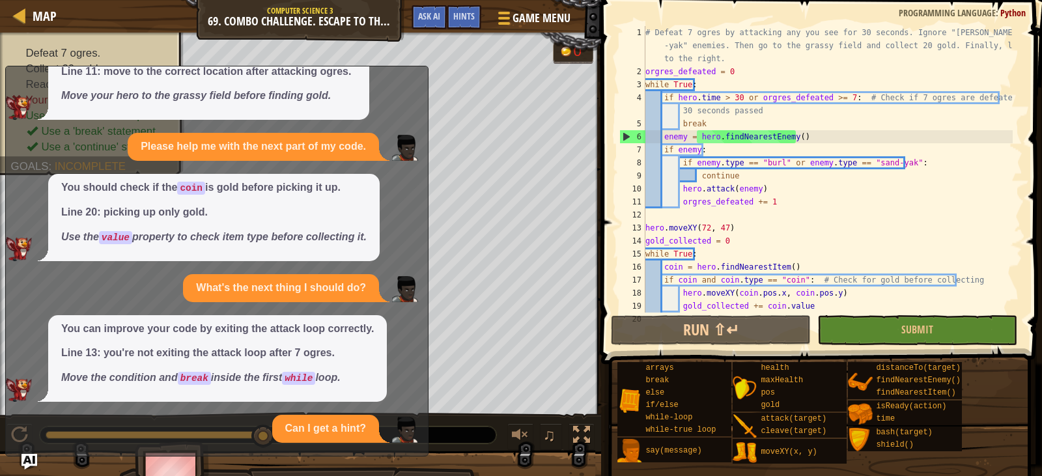
scroll to position [475, 0]
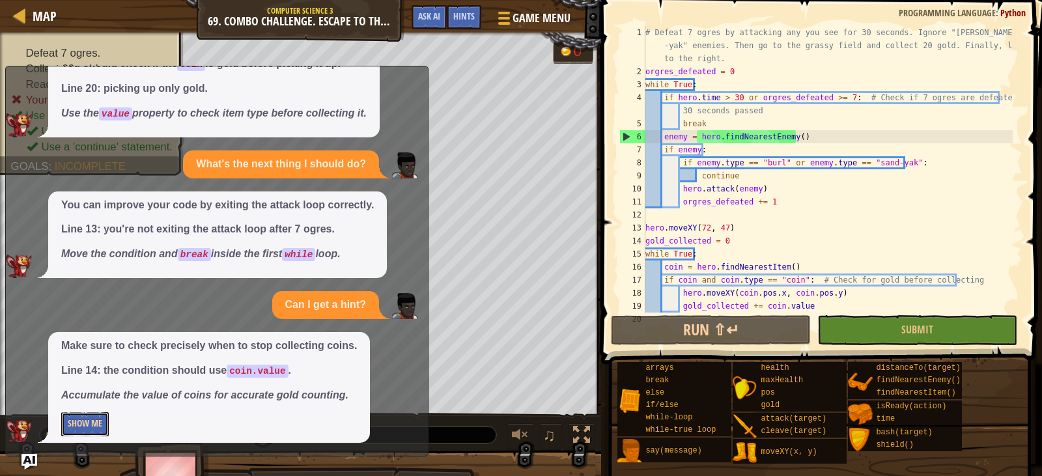
click at [102, 414] on button "Show Me" at bounding box center [85, 424] width 48 height 24
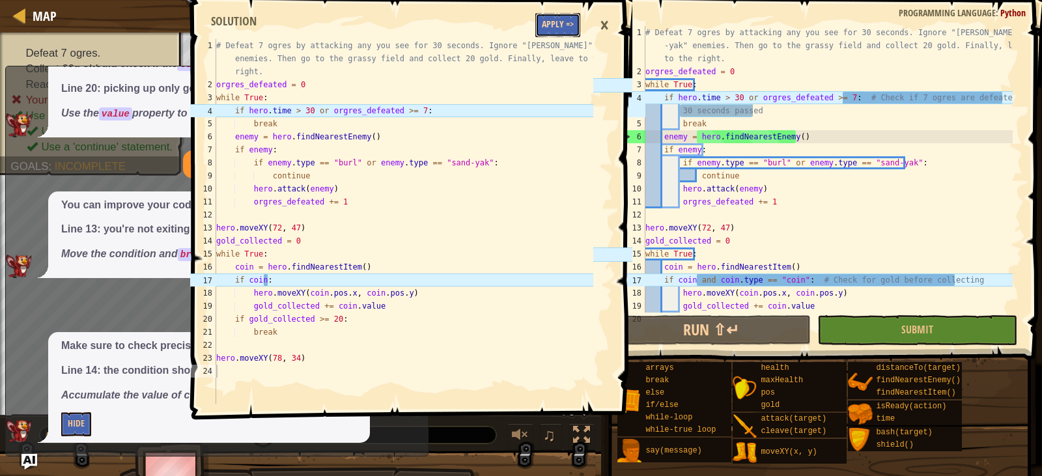
click at [545, 31] on button "Apply =>" at bounding box center [557, 25] width 45 height 24
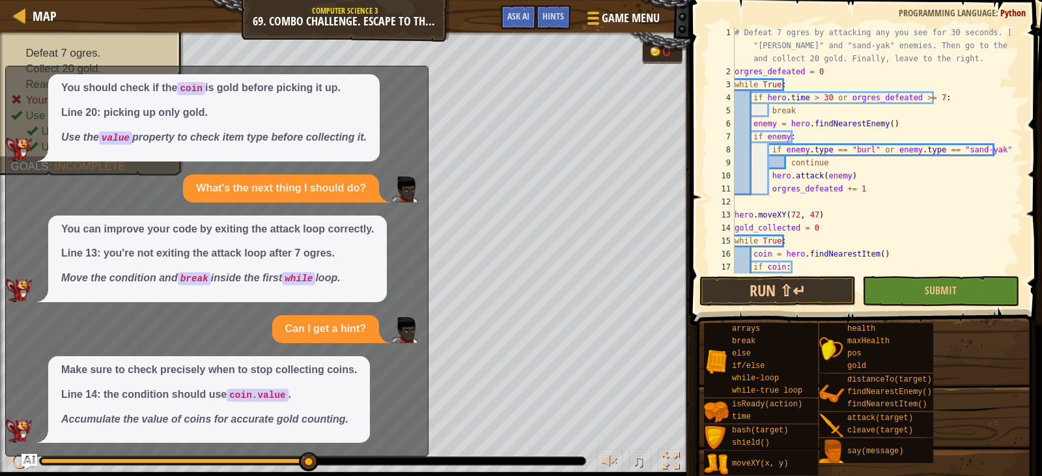
click at [935, 329] on div "arrays break else if/else while-loop while-true loop isReady(action) time bash(…" at bounding box center [868, 399] width 330 height 154
click at [933, 284] on span "Submit" at bounding box center [941, 290] width 32 height 14
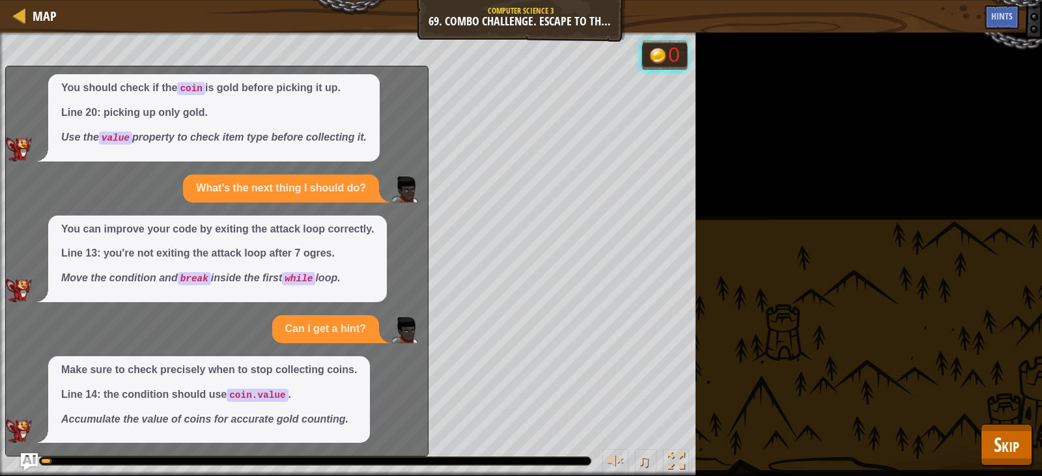
click at [33, 459] on img "Ask AI" at bounding box center [29, 461] width 17 height 17
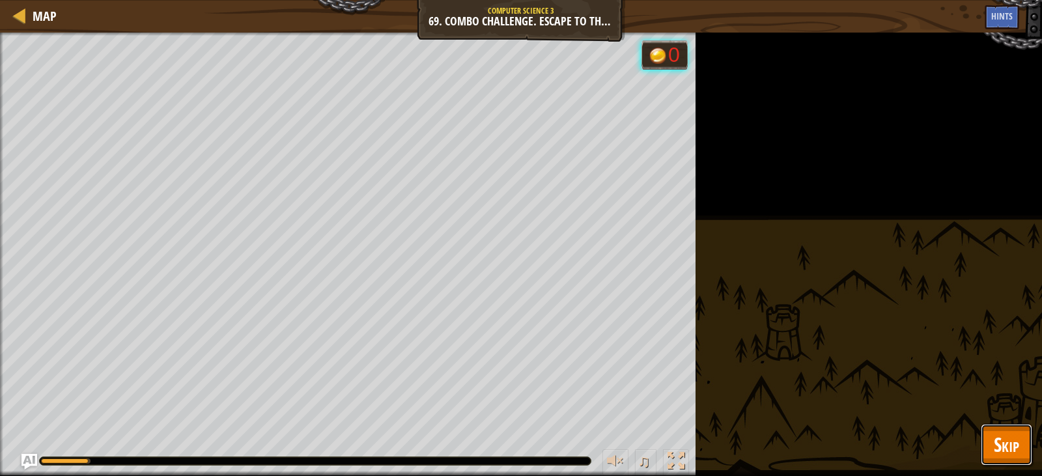
click at [1011, 445] on span "Skip" at bounding box center [1006, 444] width 25 height 27
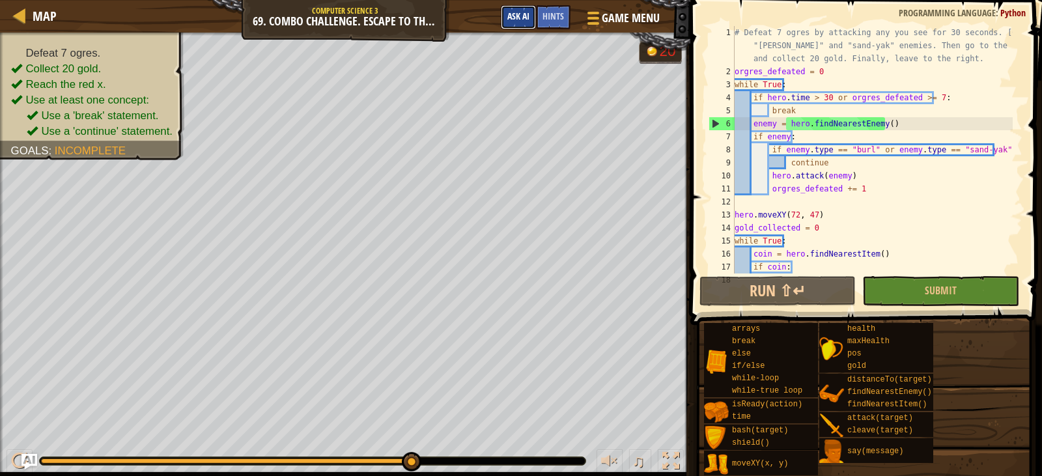
click at [509, 16] on span "Ask AI" at bounding box center [518, 16] width 22 height 12
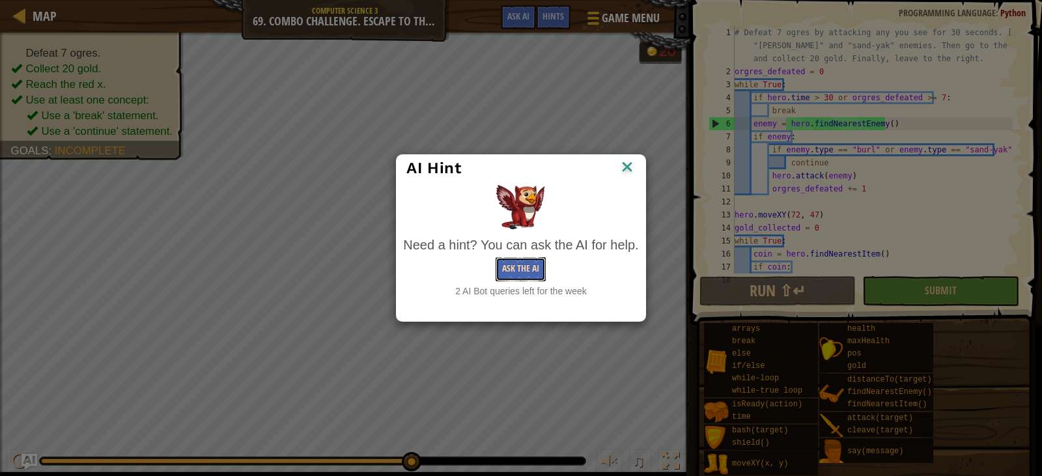
click at [524, 259] on button "Ask the AI" at bounding box center [521, 269] width 50 height 24
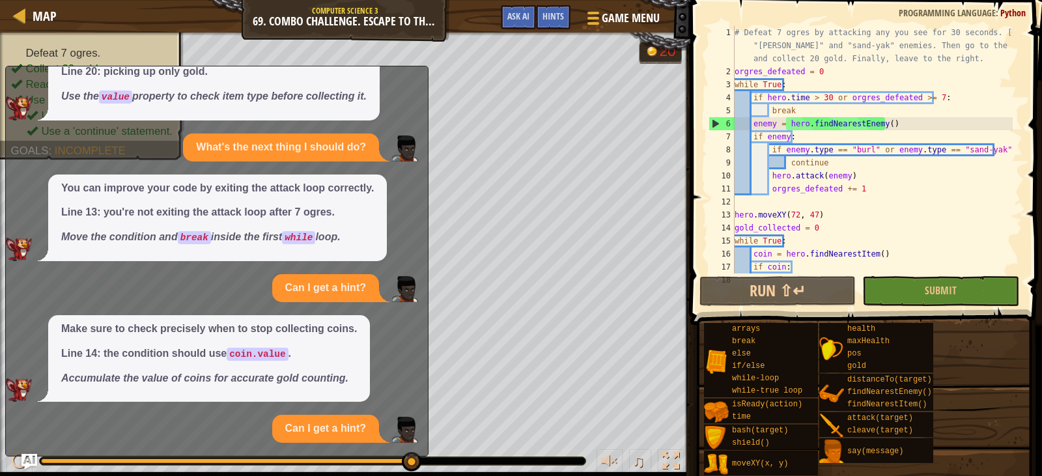
scroll to position [631, 0]
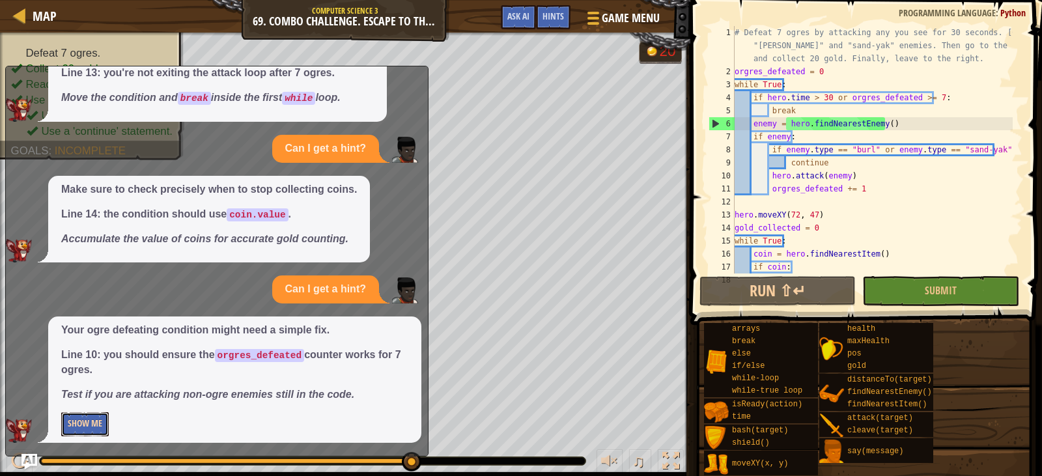
click at [87, 425] on button "Show Me" at bounding box center [85, 424] width 48 height 24
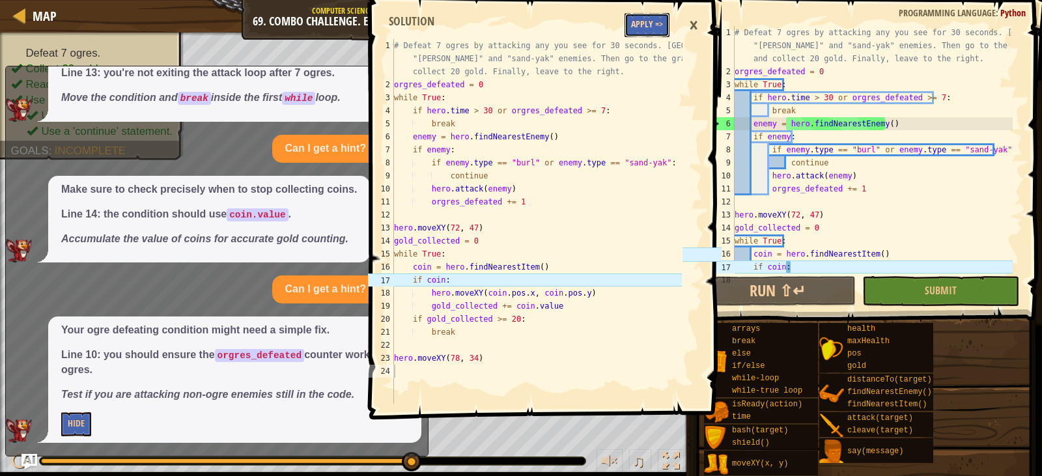
click at [632, 16] on button "Apply =>" at bounding box center [647, 25] width 45 height 24
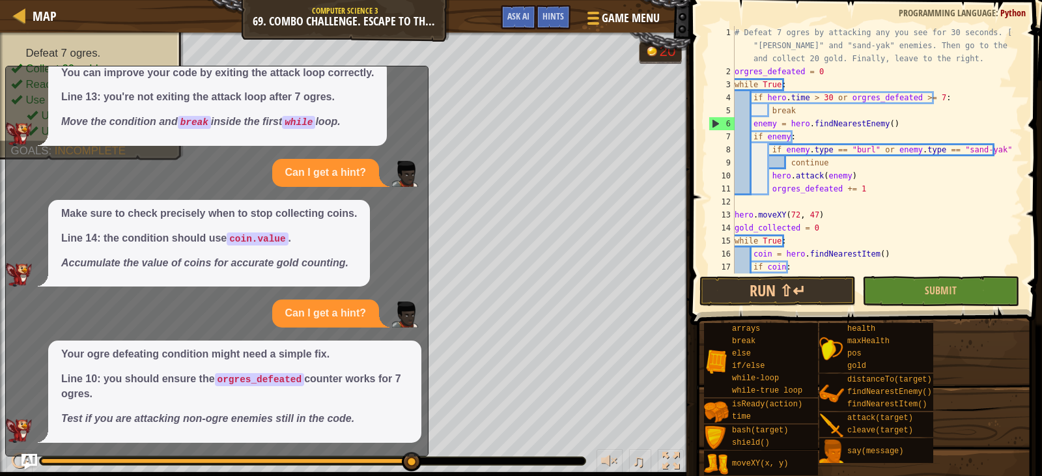
scroll to position [607, 0]
click at [951, 297] on span "Submit" at bounding box center [941, 290] width 32 height 14
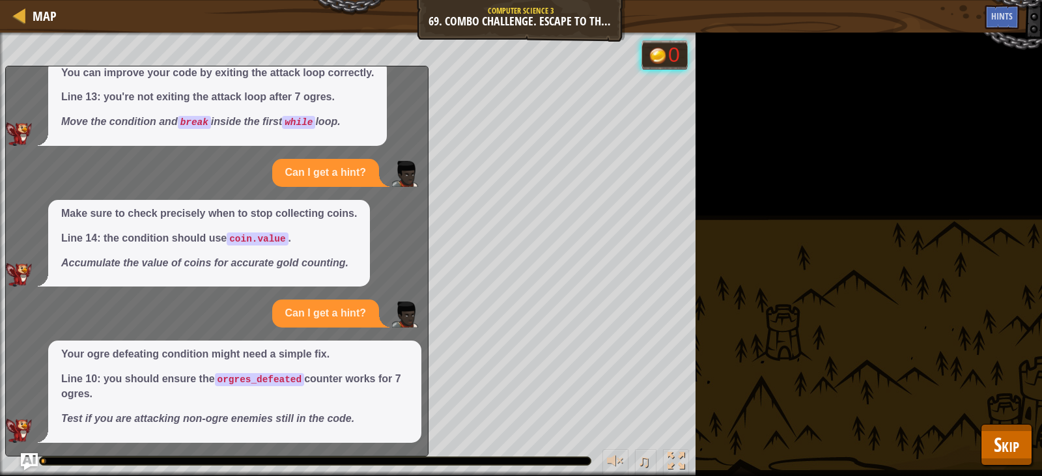
click at [27, 455] on img "Ask AI" at bounding box center [29, 461] width 17 height 17
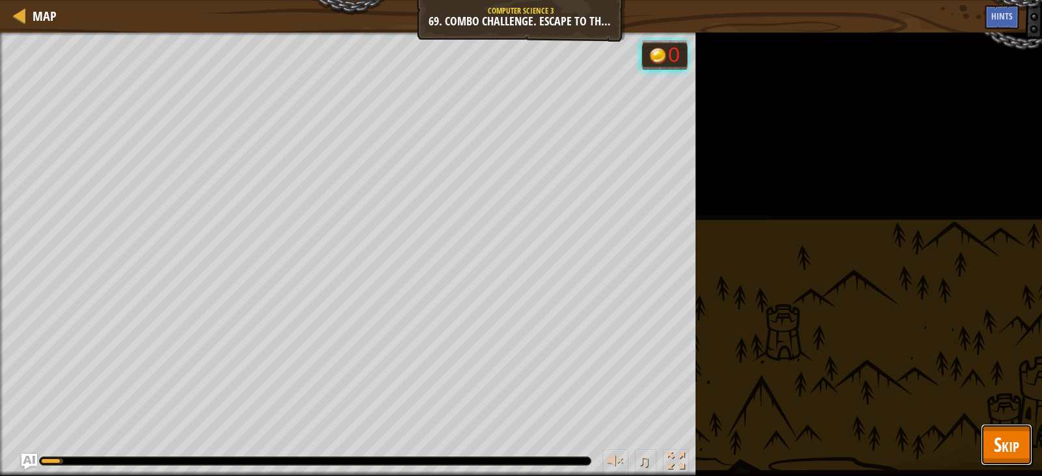
click at [1017, 427] on button "Skip" at bounding box center [1006, 445] width 51 height 42
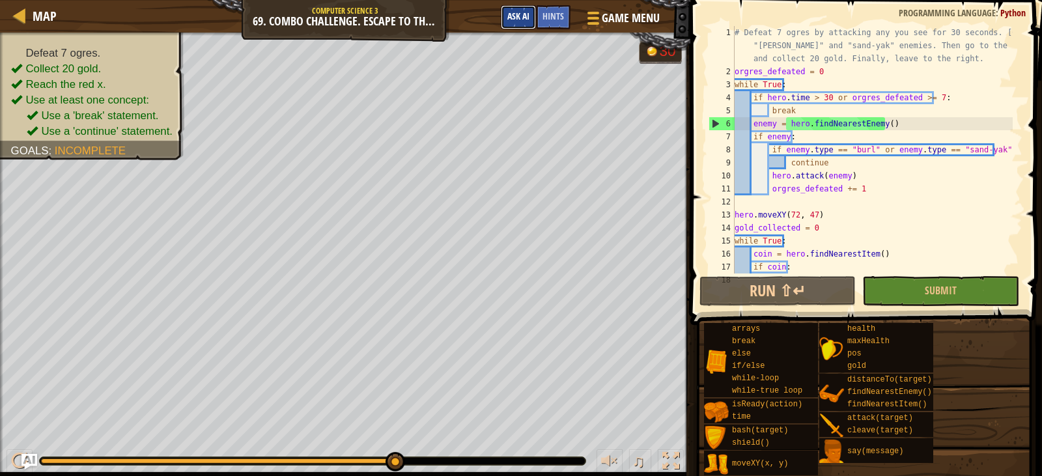
click at [517, 16] on span "Ask AI" at bounding box center [518, 16] width 22 height 12
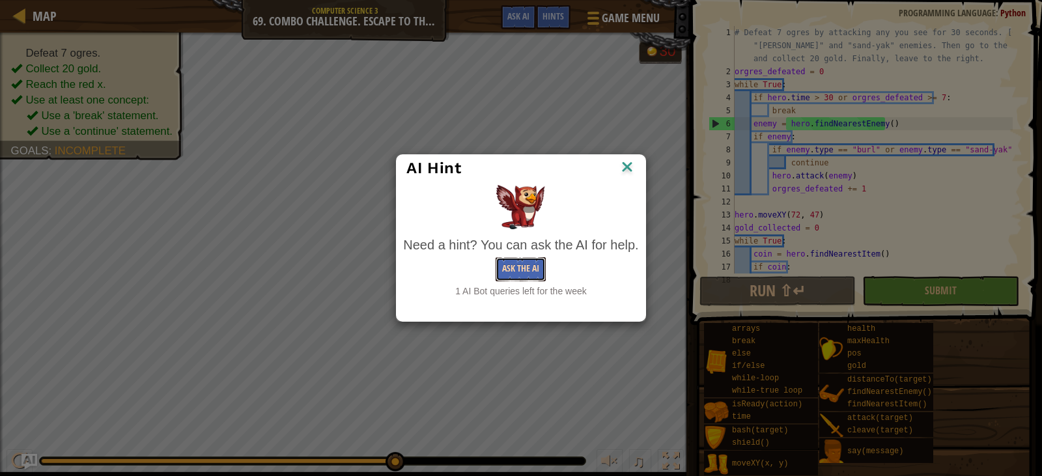
click at [518, 274] on button "Ask the AI" at bounding box center [521, 269] width 50 height 24
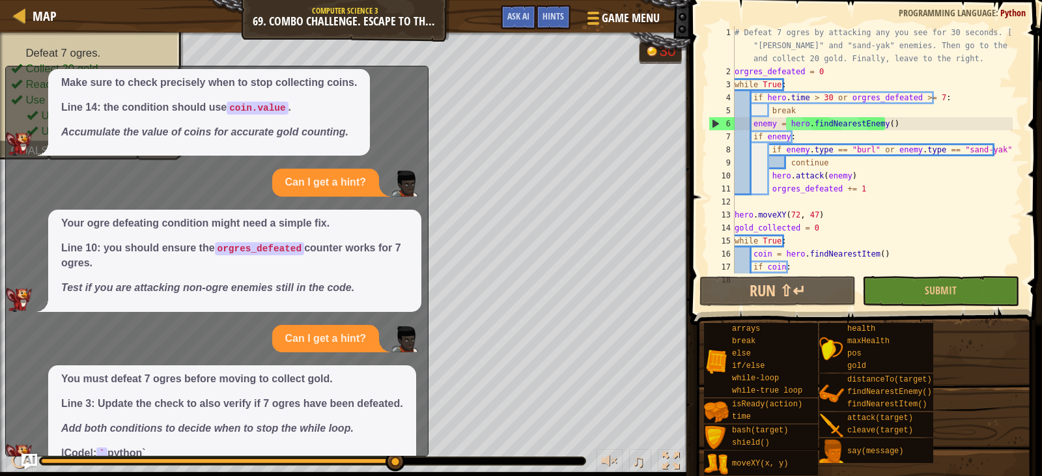
scroll to position [763, 0]
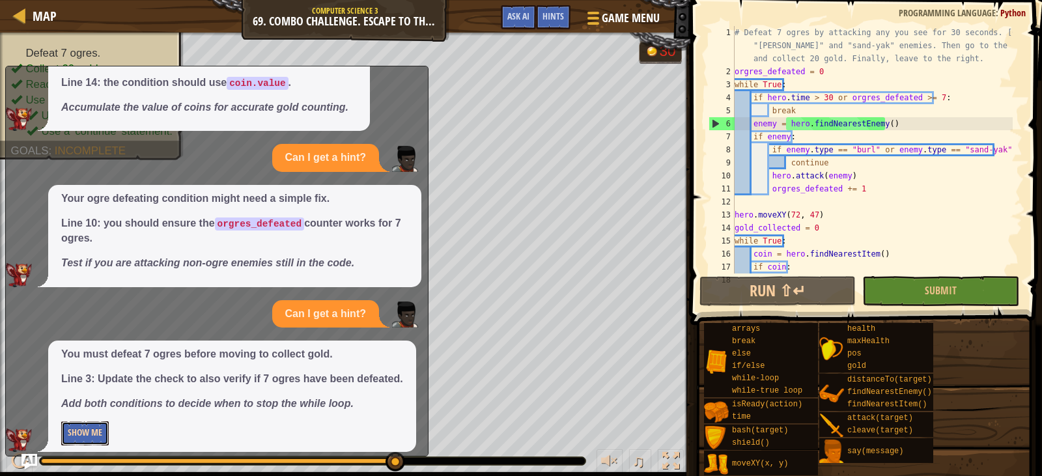
click at [100, 430] on button "Show Me" at bounding box center [85, 433] width 48 height 24
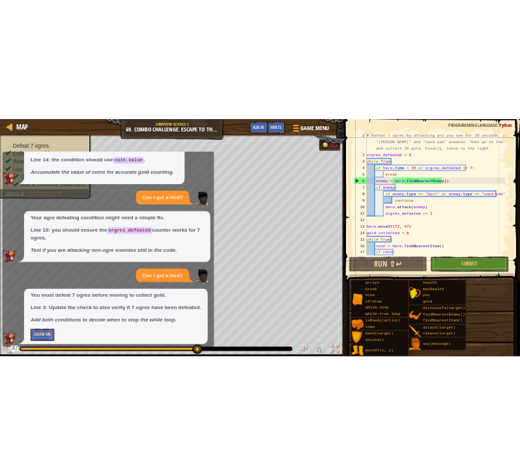
scroll to position [748, 0]
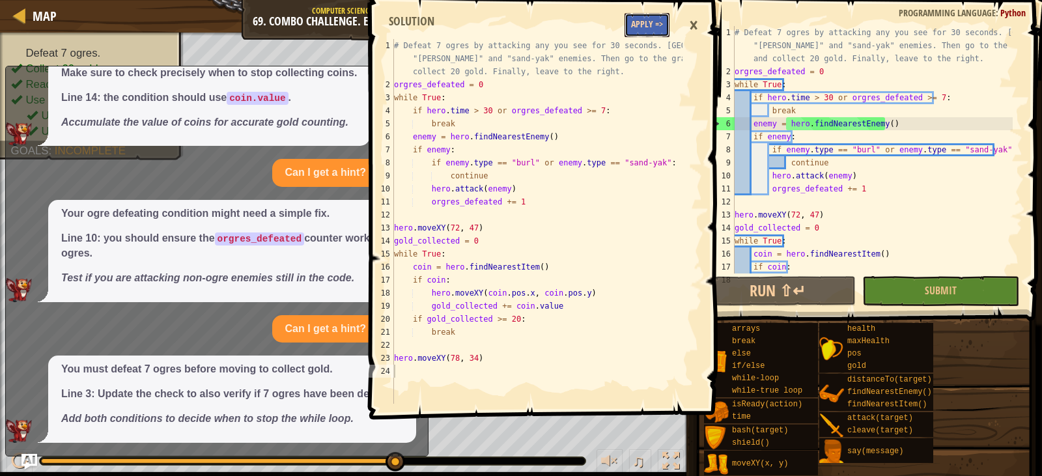
click at [641, 18] on button "Apply =>" at bounding box center [647, 25] width 45 height 24
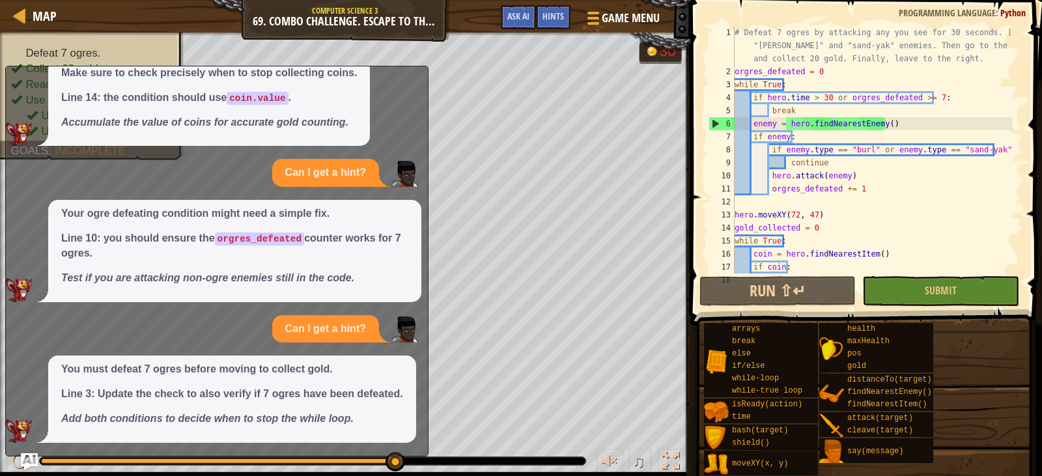
click at [35, 462] on img "Ask AI" at bounding box center [29, 461] width 17 height 17
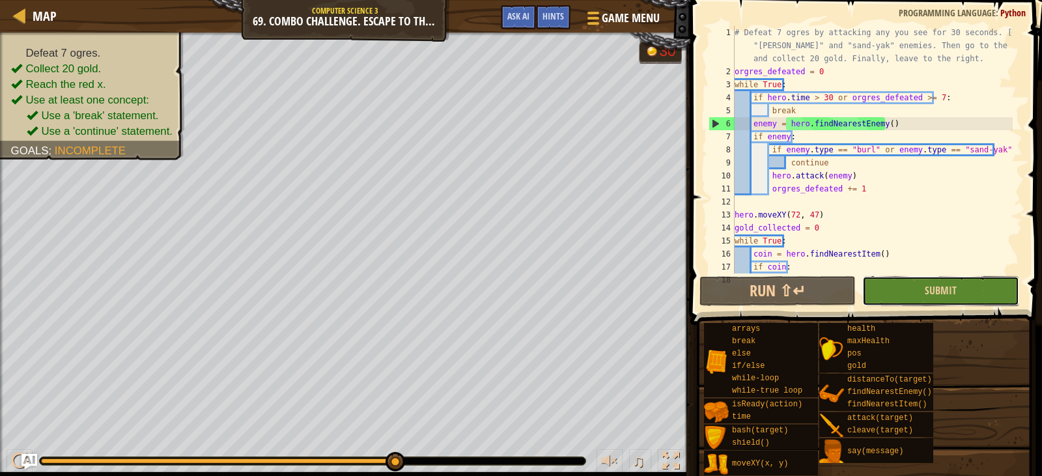
click at [957, 278] on button "Submit" at bounding box center [940, 291] width 156 height 30
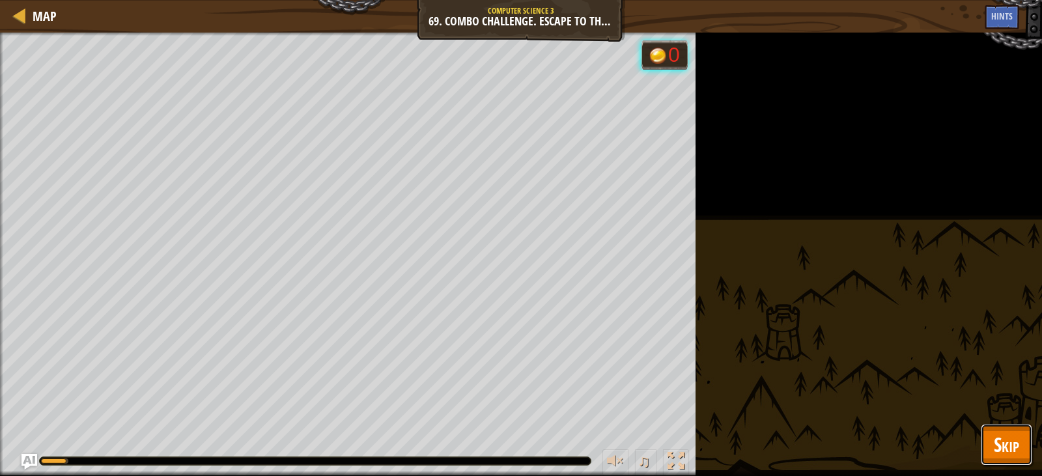
click at [1002, 455] on span "Skip" at bounding box center [1006, 444] width 25 height 27
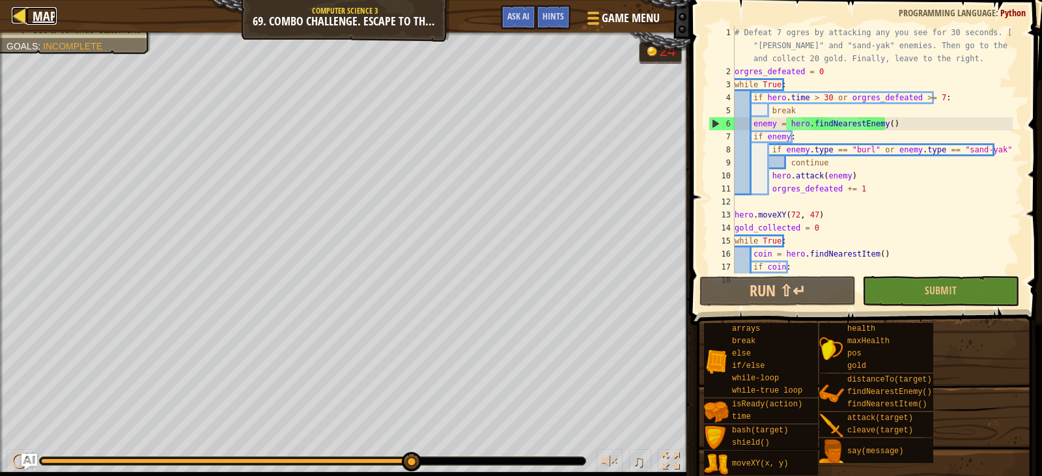
click at [33, 12] on span "Map" at bounding box center [45, 16] width 24 height 18
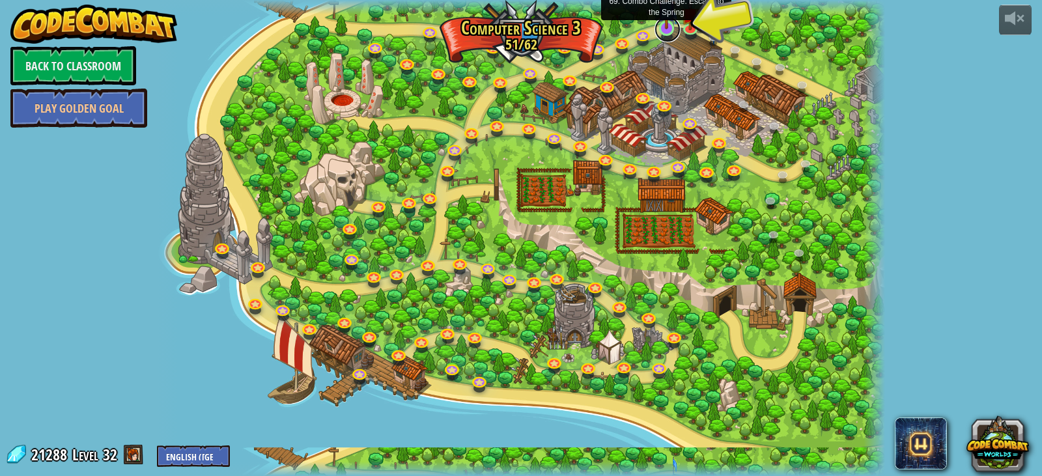
click at [663, 30] on link at bounding box center [668, 29] width 26 height 26
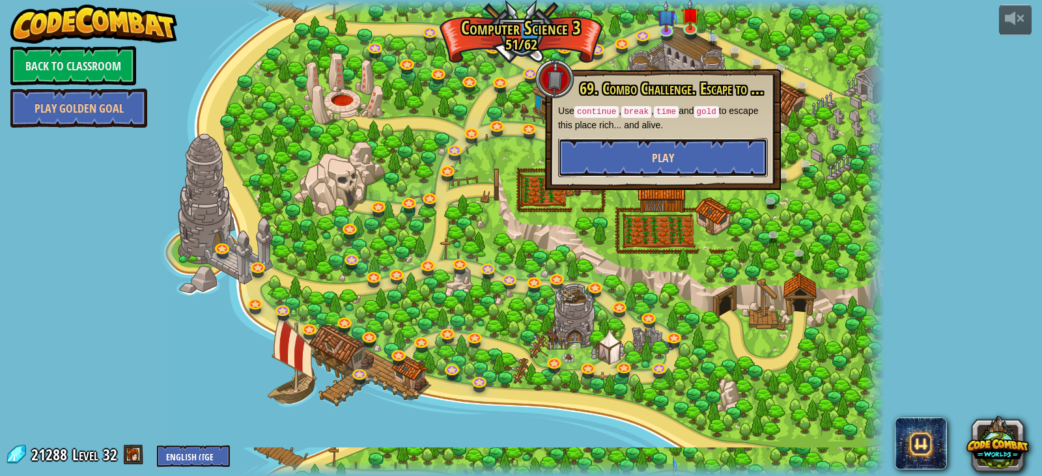
click at [631, 165] on button "Play" at bounding box center [663, 157] width 210 height 39
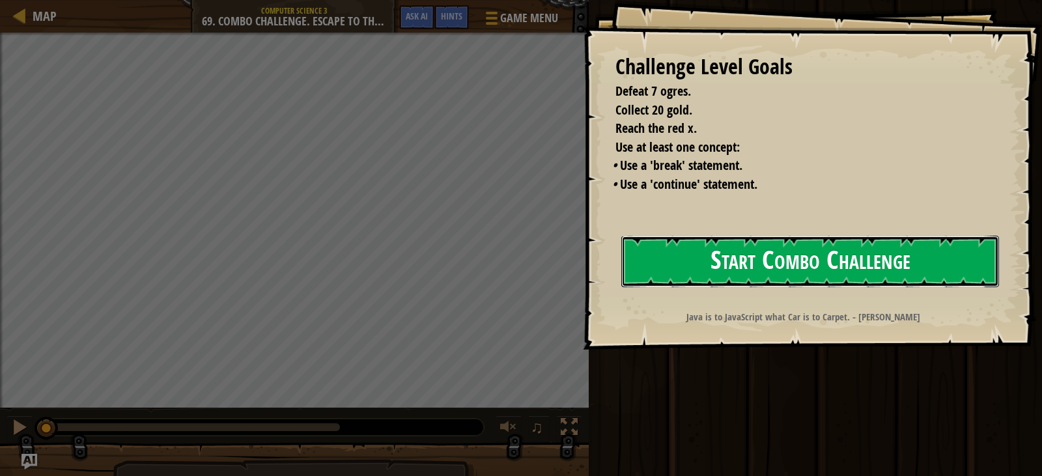
click at [868, 274] on button "Start Combo Challenge" at bounding box center [810, 261] width 378 height 51
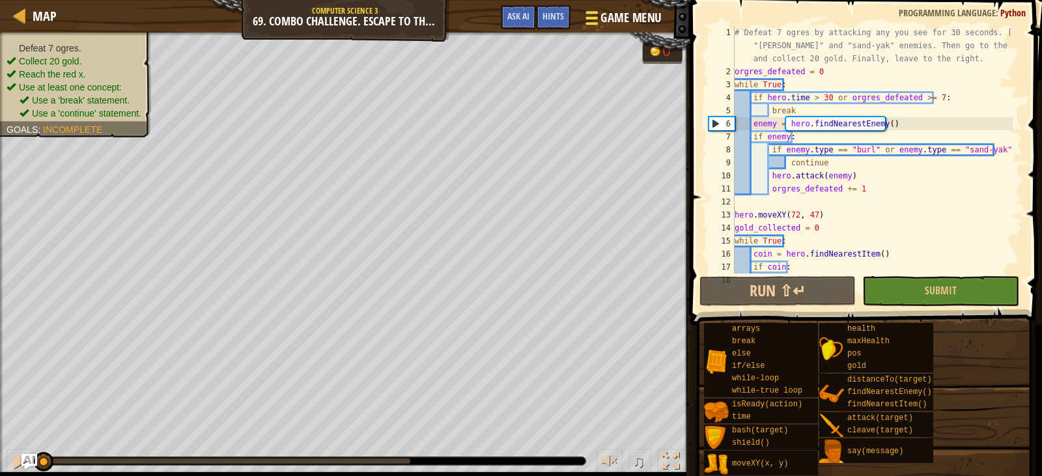
click at [632, 23] on span "Game Menu" at bounding box center [631, 18] width 61 height 18
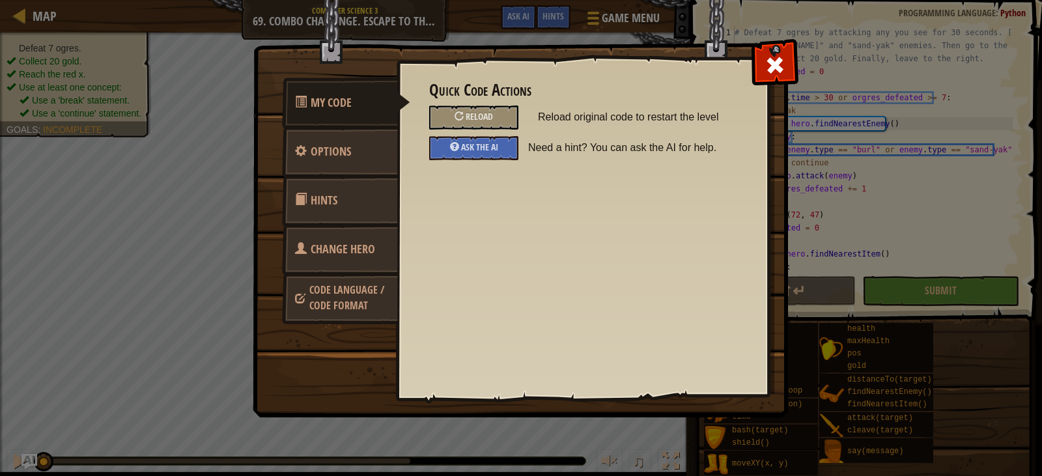
click at [339, 238] on link "Change Hero" at bounding box center [340, 249] width 116 height 51
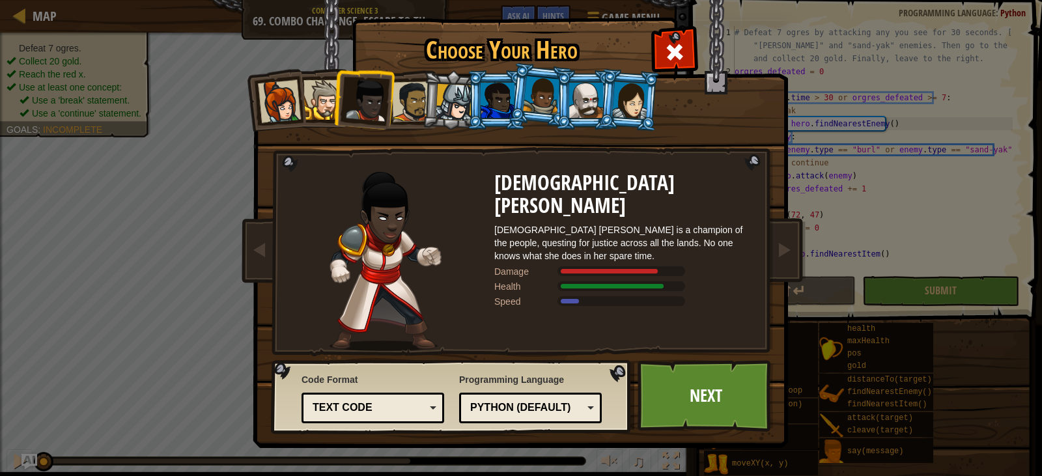
click at [322, 104] on div at bounding box center [324, 100] width 40 height 40
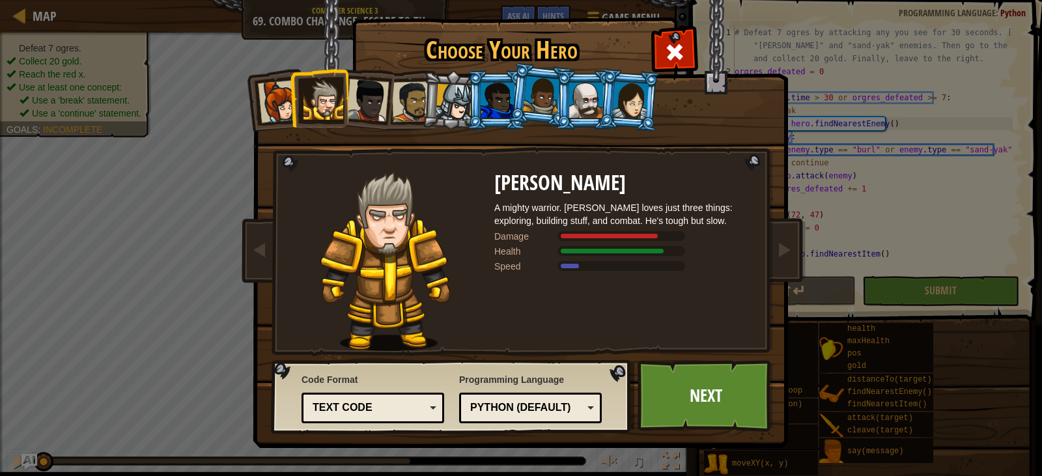
click at [582, 94] on div at bounding box center [586, 100] width 34 height 35
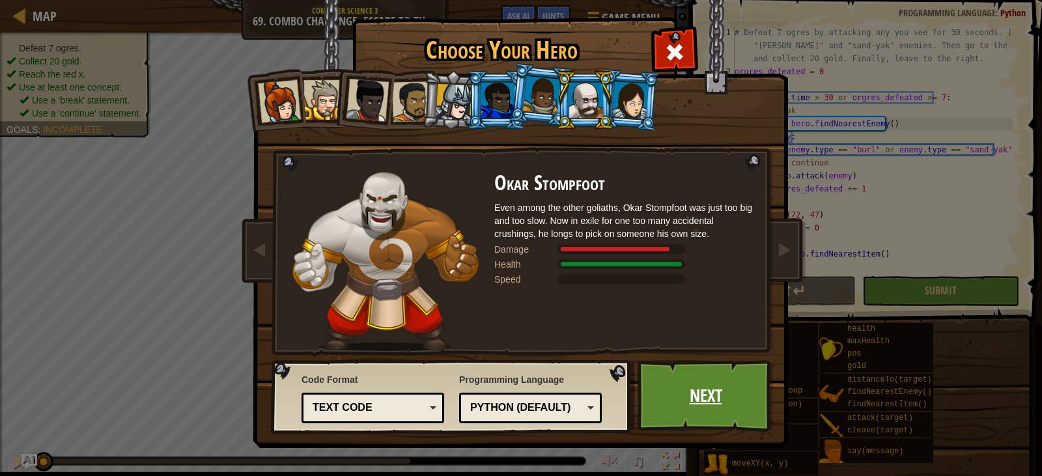
click at [685, 375] on link "Next" at bounding box center [706, 396] width 136 height 72
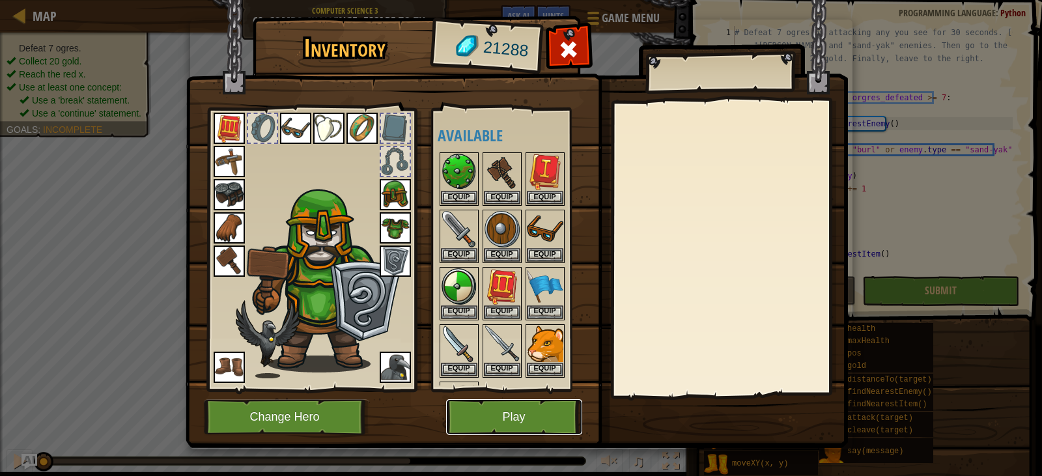
click at [496, 409] on button "Play" at bounding box center [514, 417] width 136 height 36
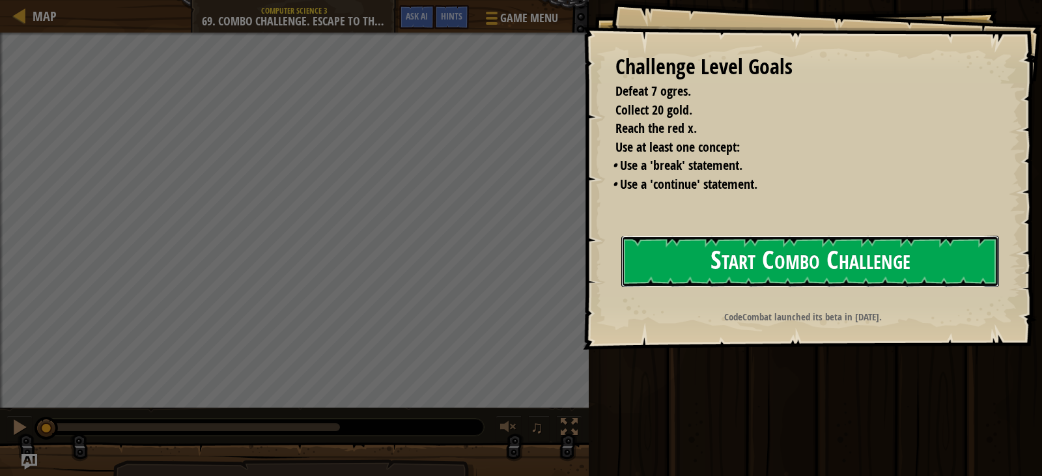
click at [845, 256] on button "Start Combo Challenge" at bounding box center [810, 261] width 378 height 51
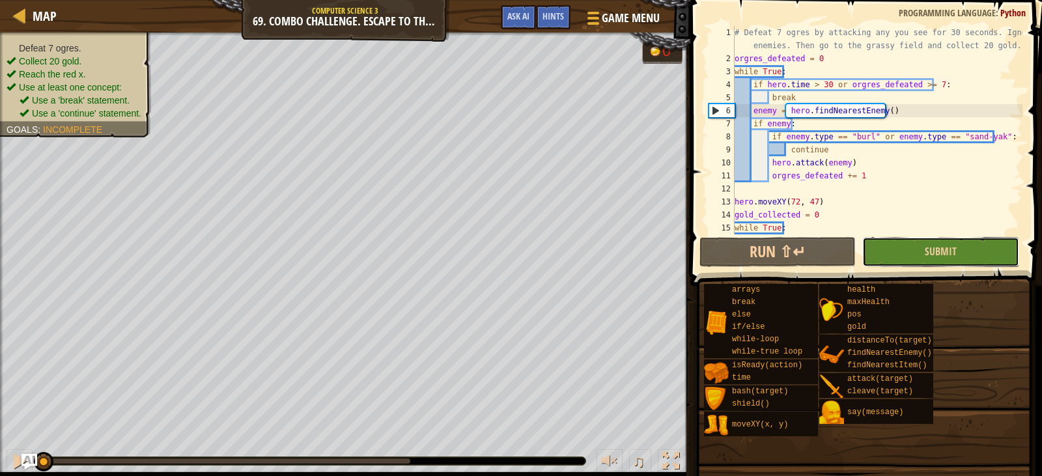
click at [890, 256] on button "Submit" at bounding box center [940, 252] width 156 height 30
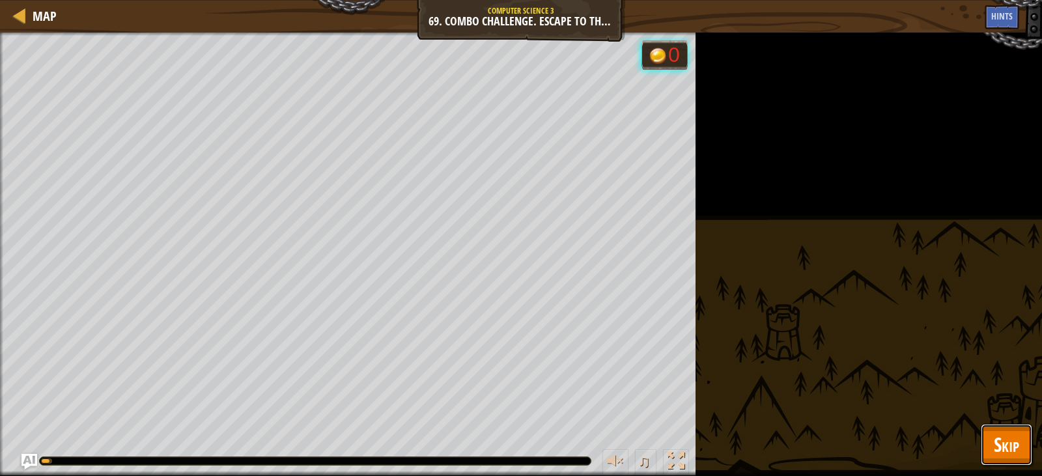
click at [1000, 443] on span "Skip" at bounding box center [1006, 444] width 25 height 27
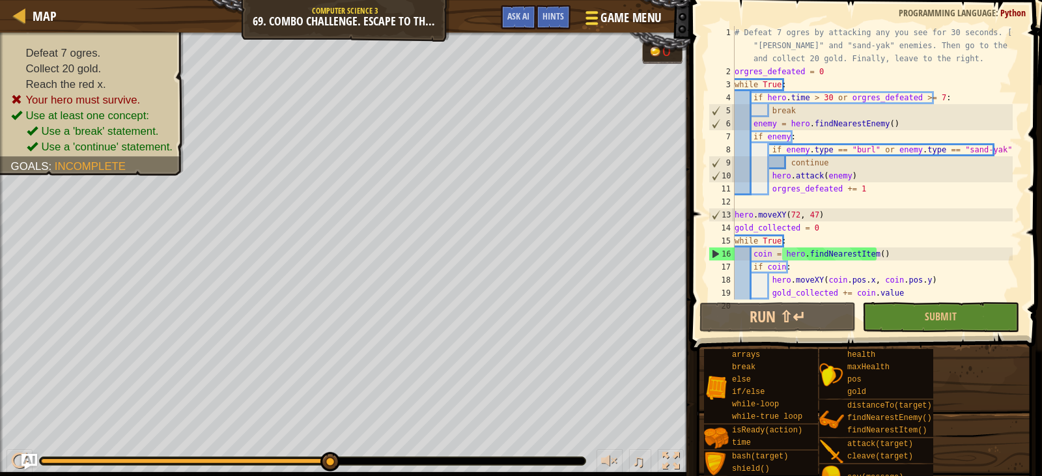
click at [627, 20] on span "Game Menu" at bounding box center [631, 18] width 61 height 18
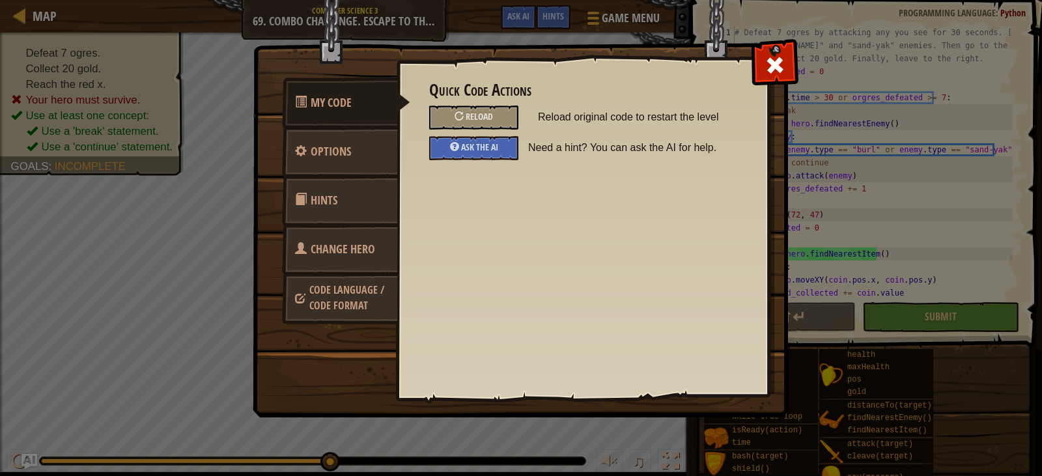
click at [335, 247] on span "Change Hero" at bounding box center [343, 249] width 64 height 16
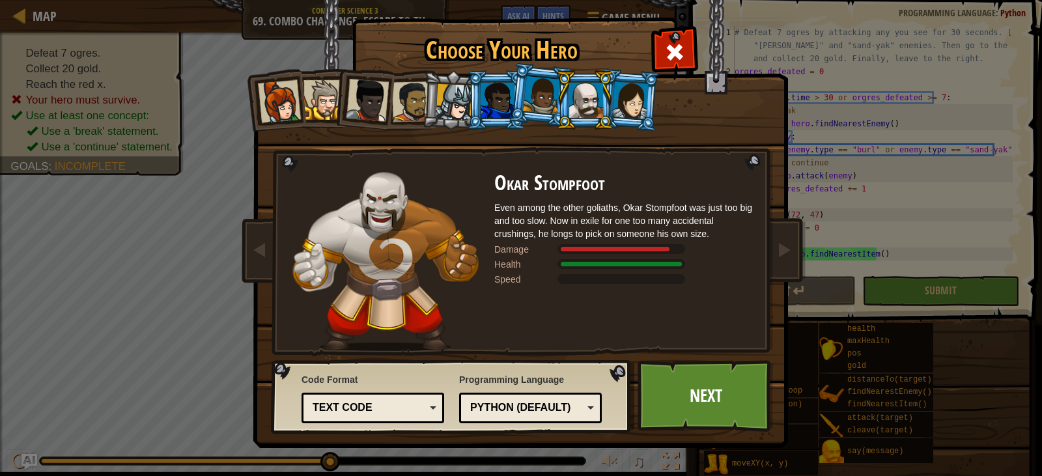
click at [438, 108] on div at bounding box center [454, 102] width 37 height 37
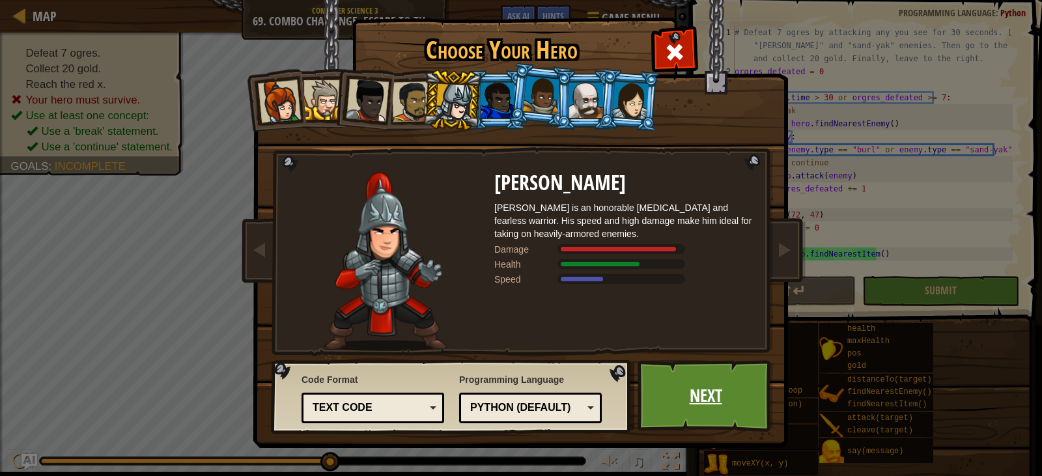
click at [695, 388] on link "Next" at bounding box center [706, 396] width 136 height 72
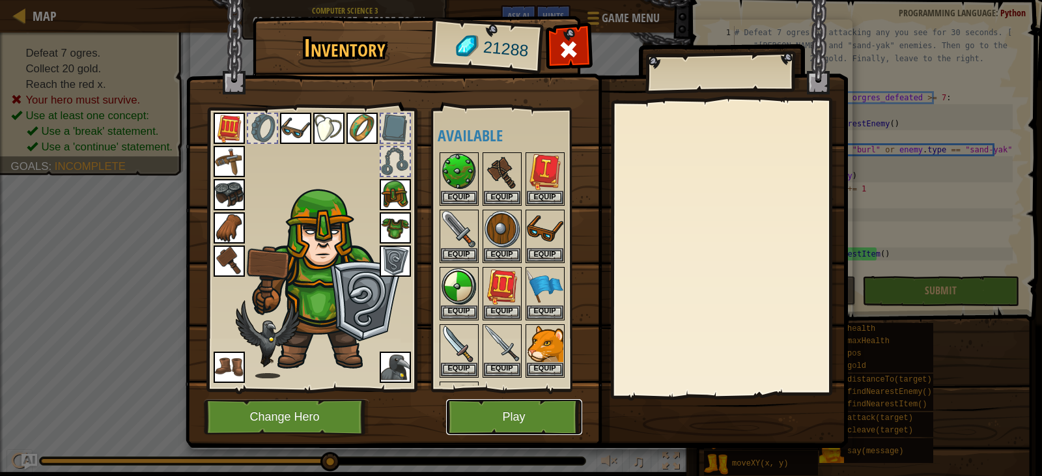
click at [494, 418] on button "Play" at bounding box center [514, 417] width 136 height 36
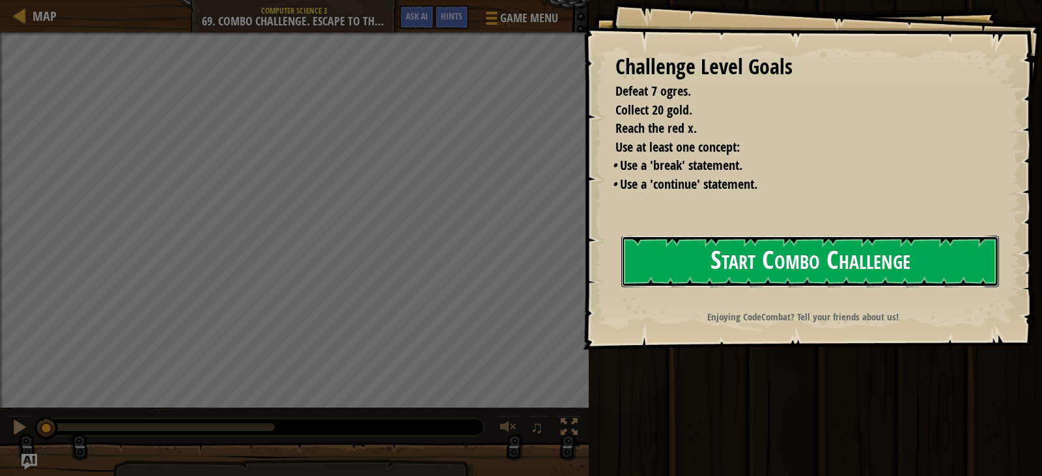
click at [809, 270] on button "Start Combo Challenge" at bounding box center [810, 261] width 378 height 51
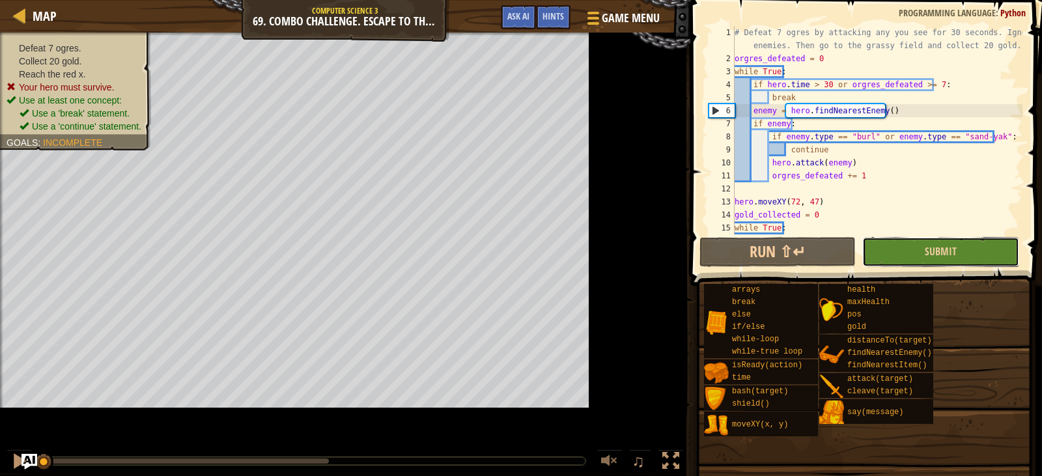
click at [862, 250] on button "Submit" at bounding box center [940, 252] width 156 height 30
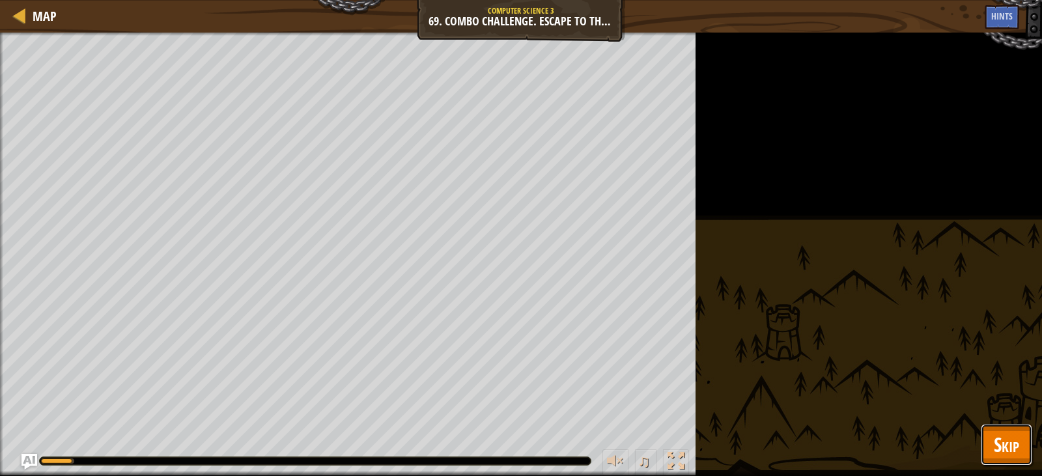
click at [1000, 449] on span "Skip" at bounding box center [1006, 444] width 25 height 27
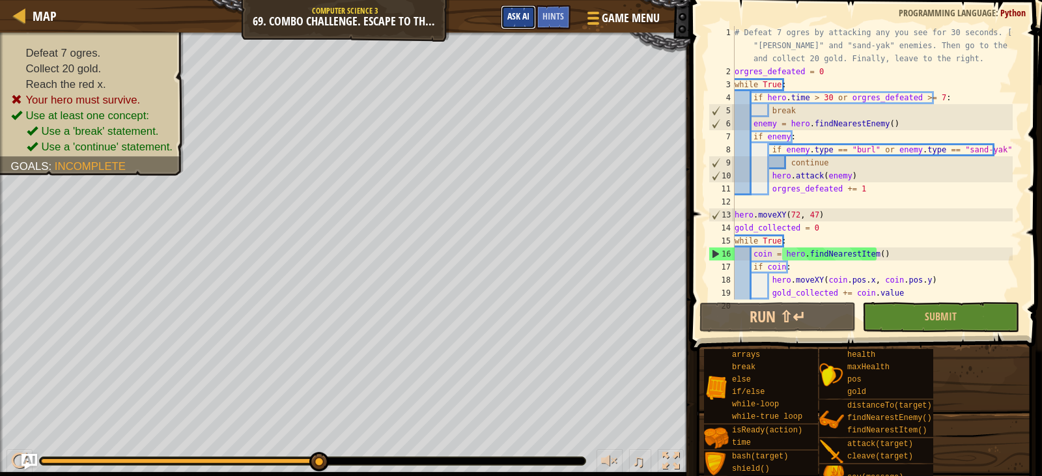
click at [524, 22] on button "Ask AI" at bounding box center [518, 17] width 35 height 24
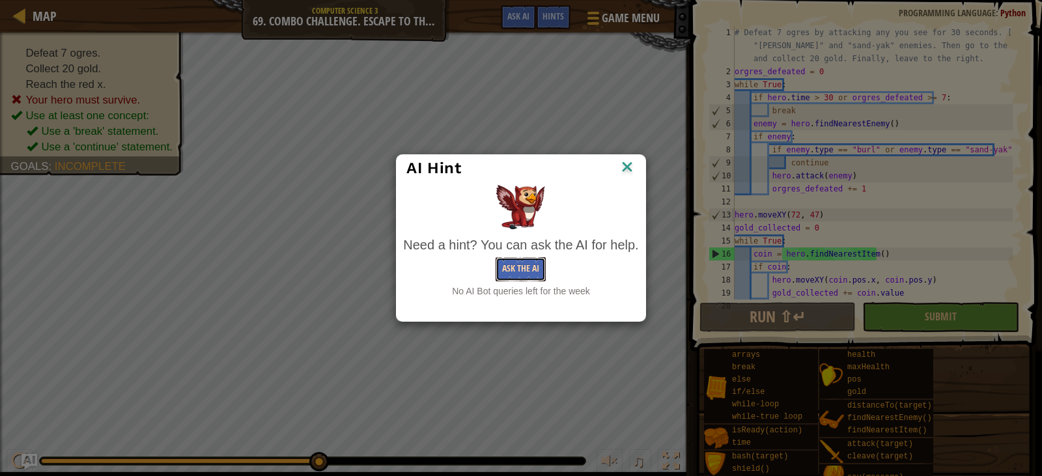
click at [517, 274] on button "Ask the AI" at bounding box center [521, 269] width 50 height 24
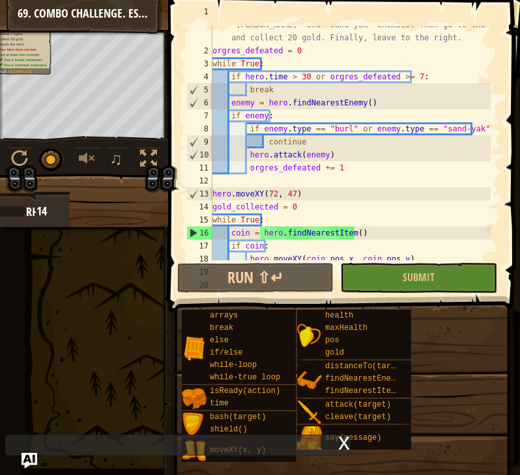
scroll to position [104, 0]
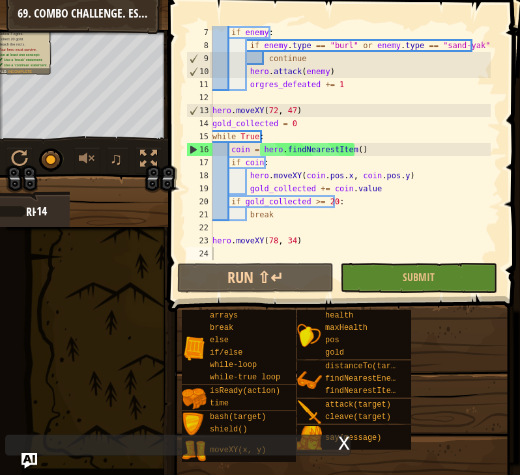
click at [272, 243] on div "if enemy : if enemy . type == "[PERSON_NAME]" or enemy . type == "sand-yak" : c…" at bounding box center [350, 156] width 281 height 261
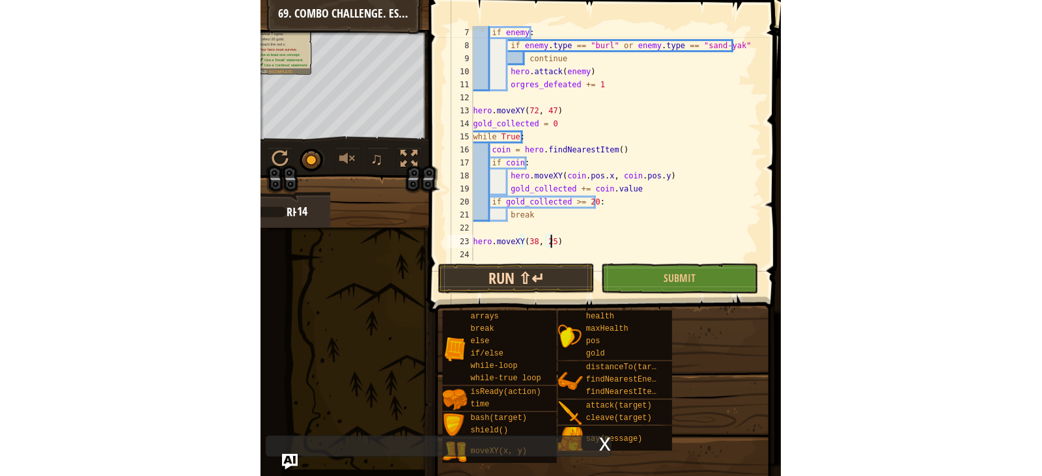
scroll to position [6, 6]
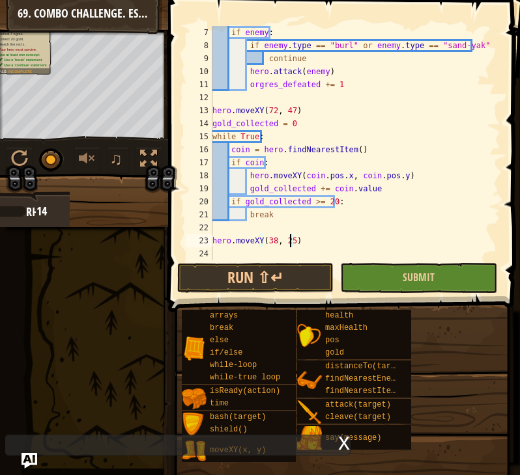
type textarea "hero.moveXY(38, 25)"
click at [457, 270] on button "Submit" at bounding box center [418, 278] width 156 height 30
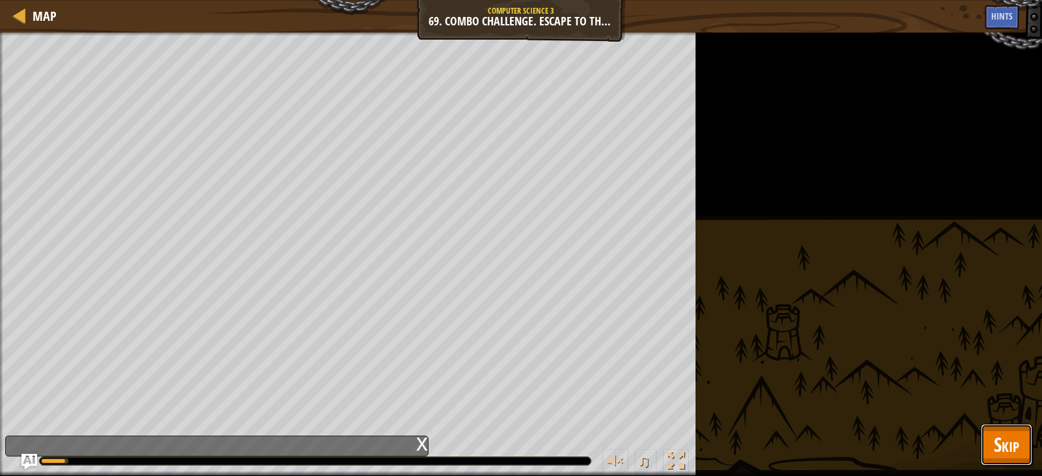
click at [1019, 440] on button "Skip" at bounding box center [1006, 445] width 51 height 42
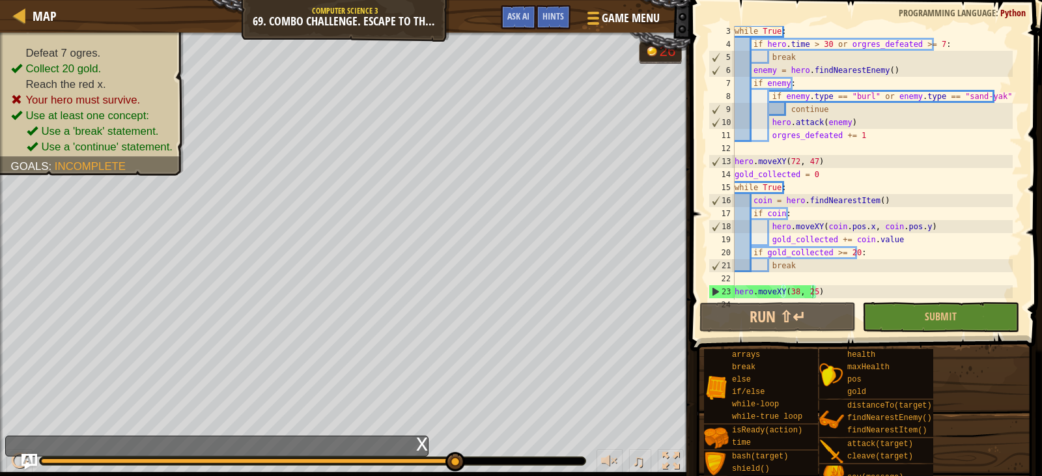
scroll to position [23, 0]
